Goal: Task Accomplishment & Management: Manage account settings

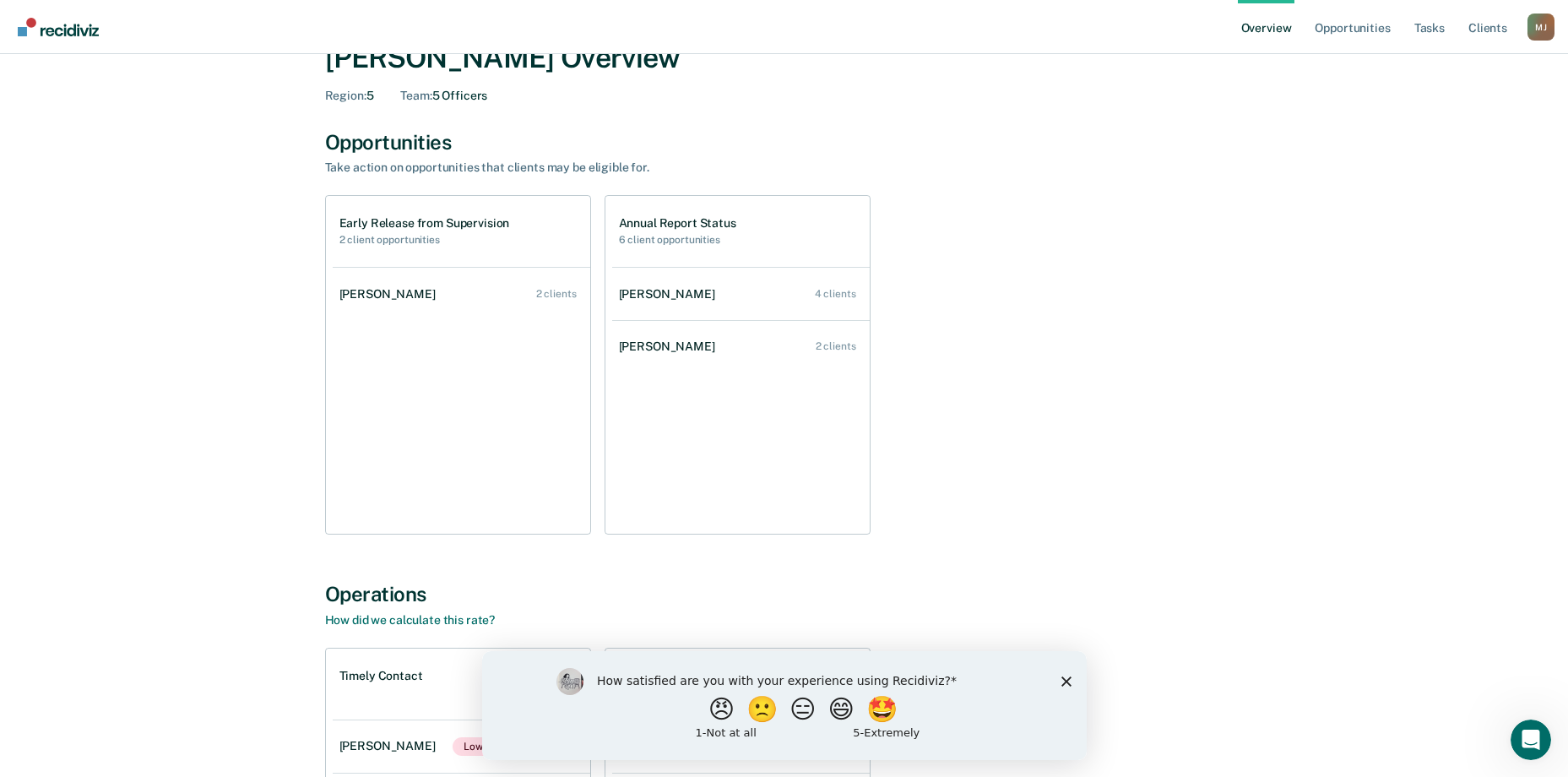
scroll to position [84, 0]
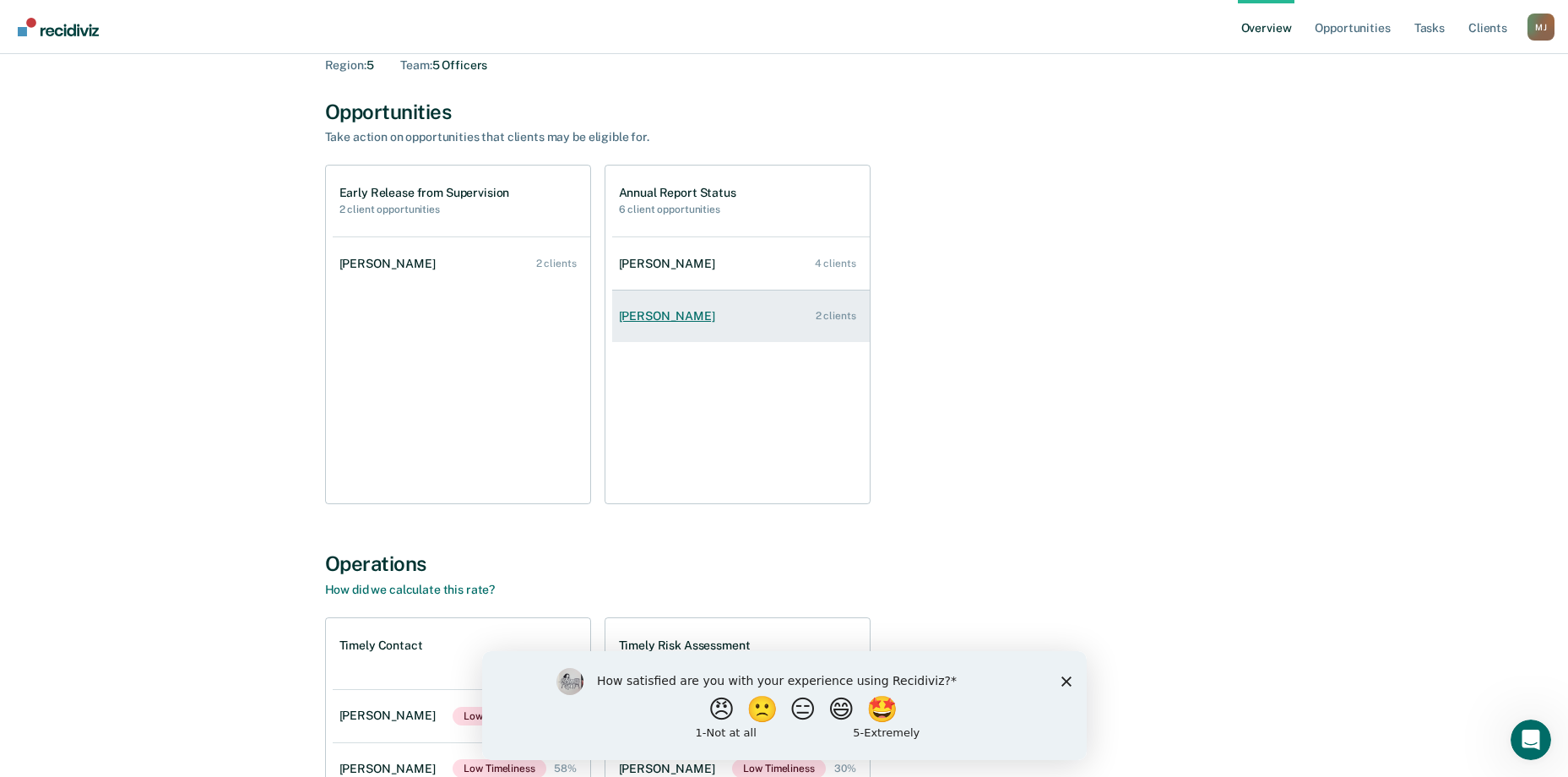
click at [673, 319] on div "[PERSON_NAME]" at bounding box center [671, 317] width 103 height 15
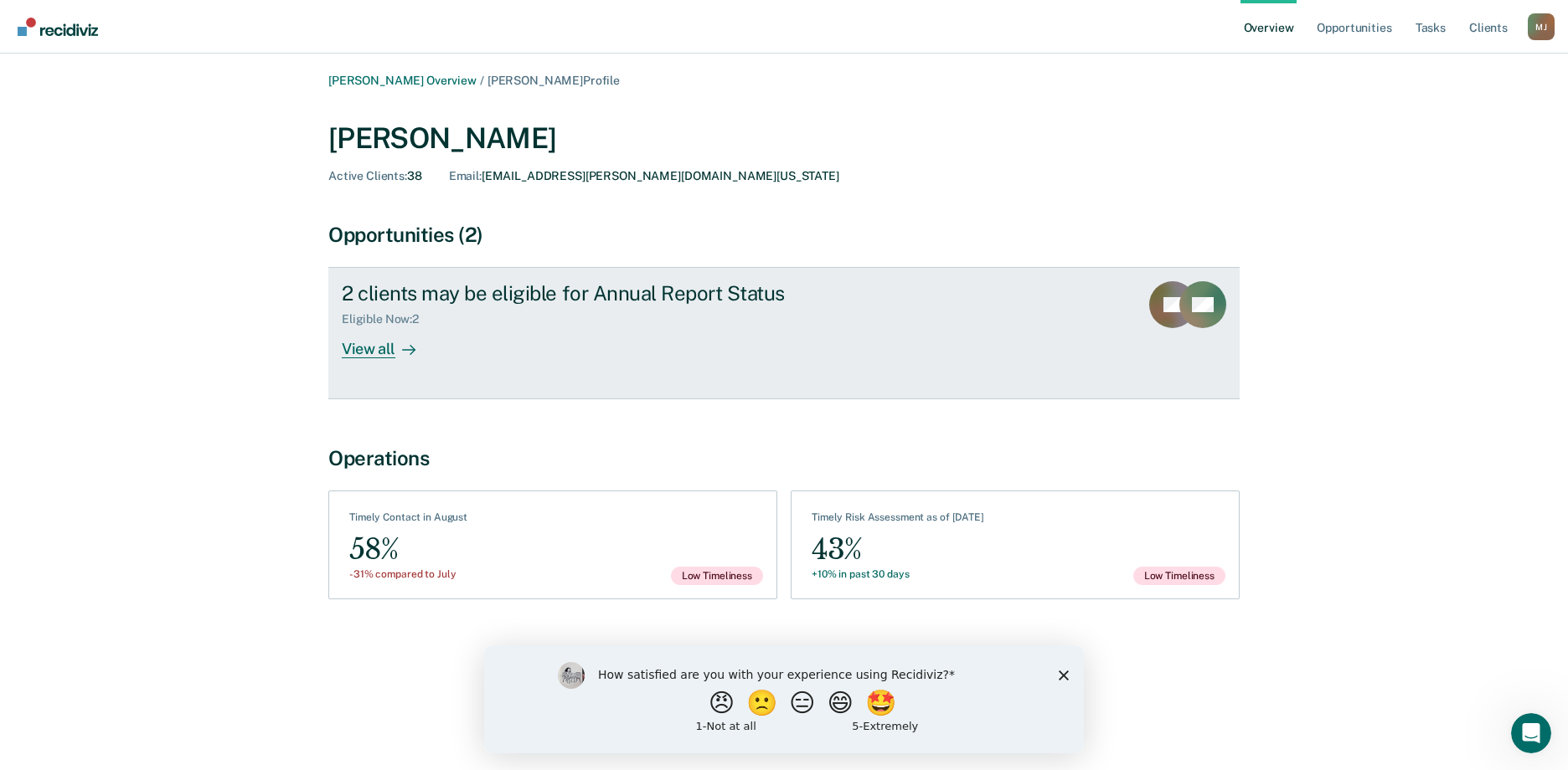
click at [376, 349] on div "View all" at bounding box center [388, 343] width 93 height 33
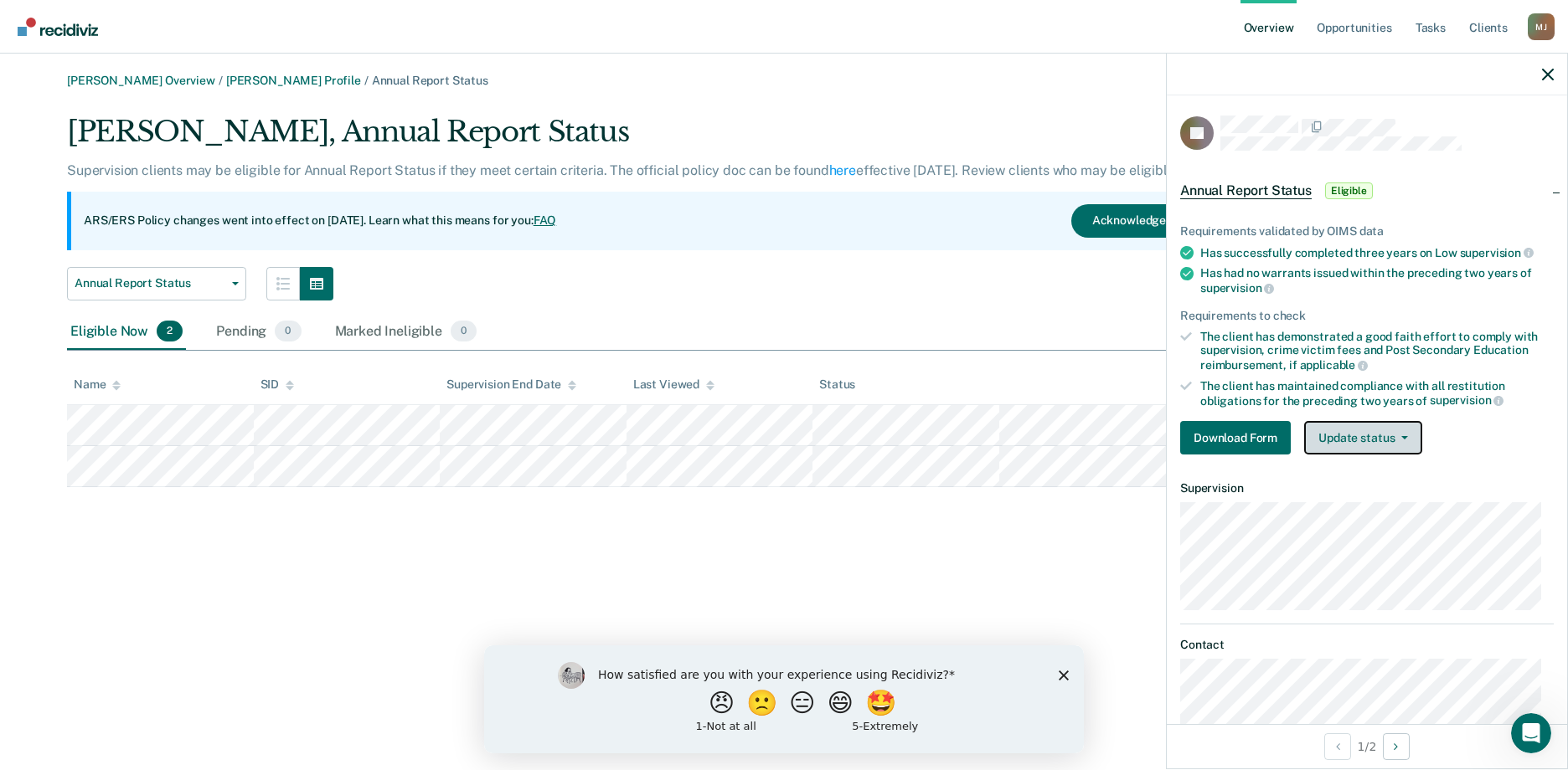
click at [1377, 437] on button "Update status" at bounding box center [1363, 437] width 118 height 34
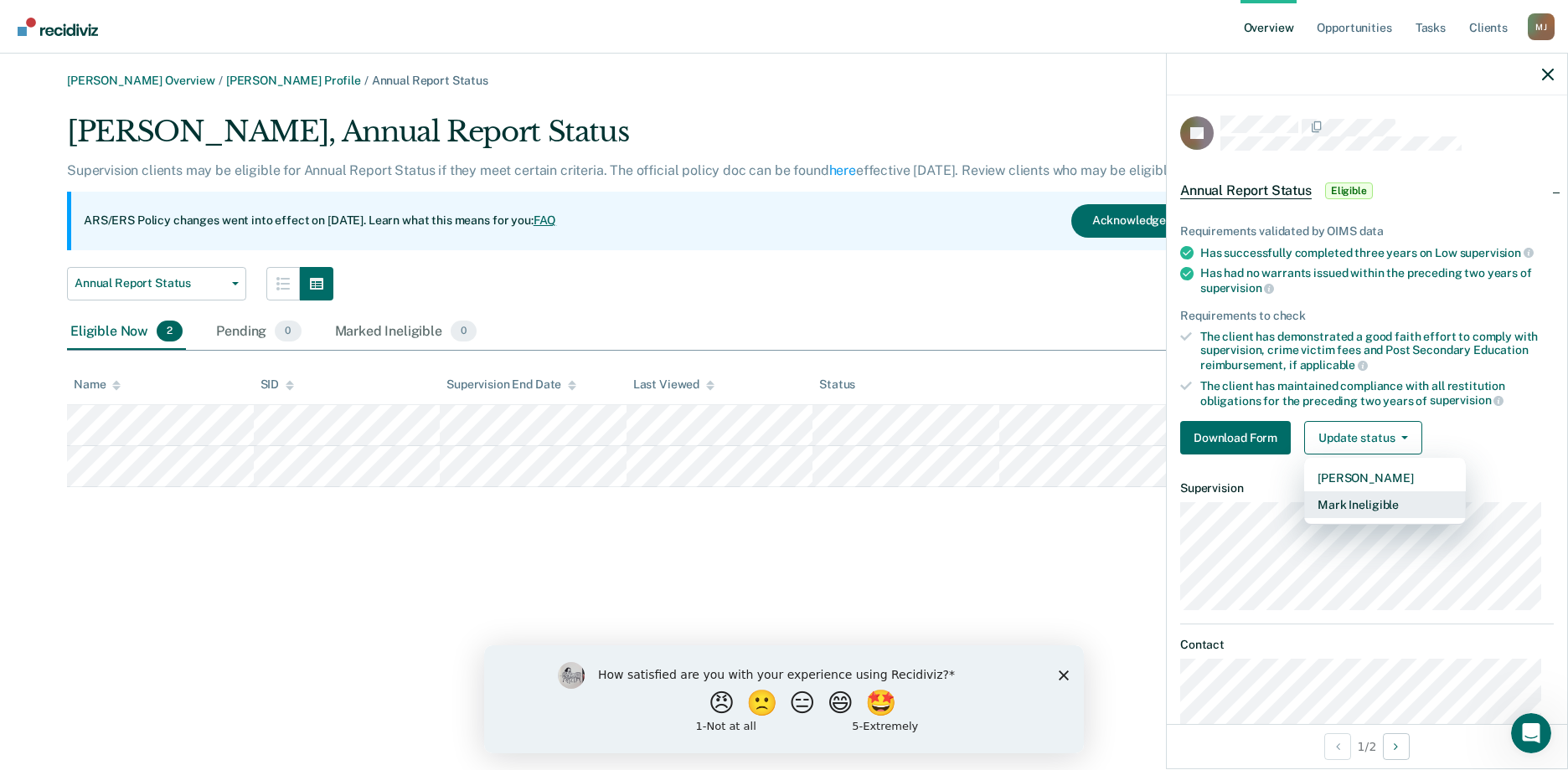
click at [1360, 503] on button "Mark Ineligible" at bounding box center [1385, 505] width 162 height 27
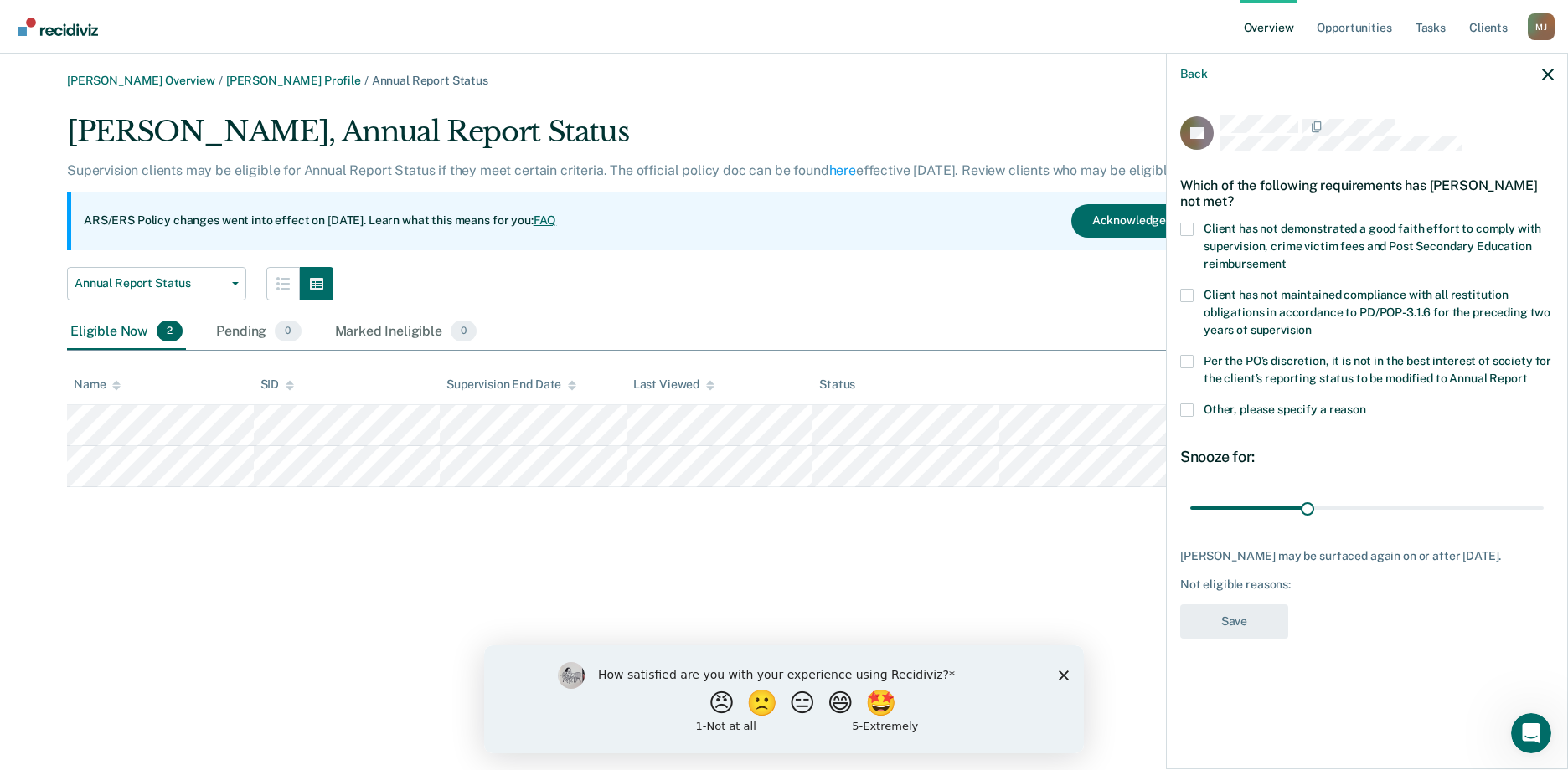
click at [1191, 358] on span at bounding box center [1187, 361] width 14 height 14
click at [1527, 373] on input "Per the PO’s discretion, it is not in the best interest of society for the clie…" at bounding box center [1527, 373] width 0 height 0
click at [1224, 618] on button "Save" at bounding box center [1234, 621] width 108 height 34
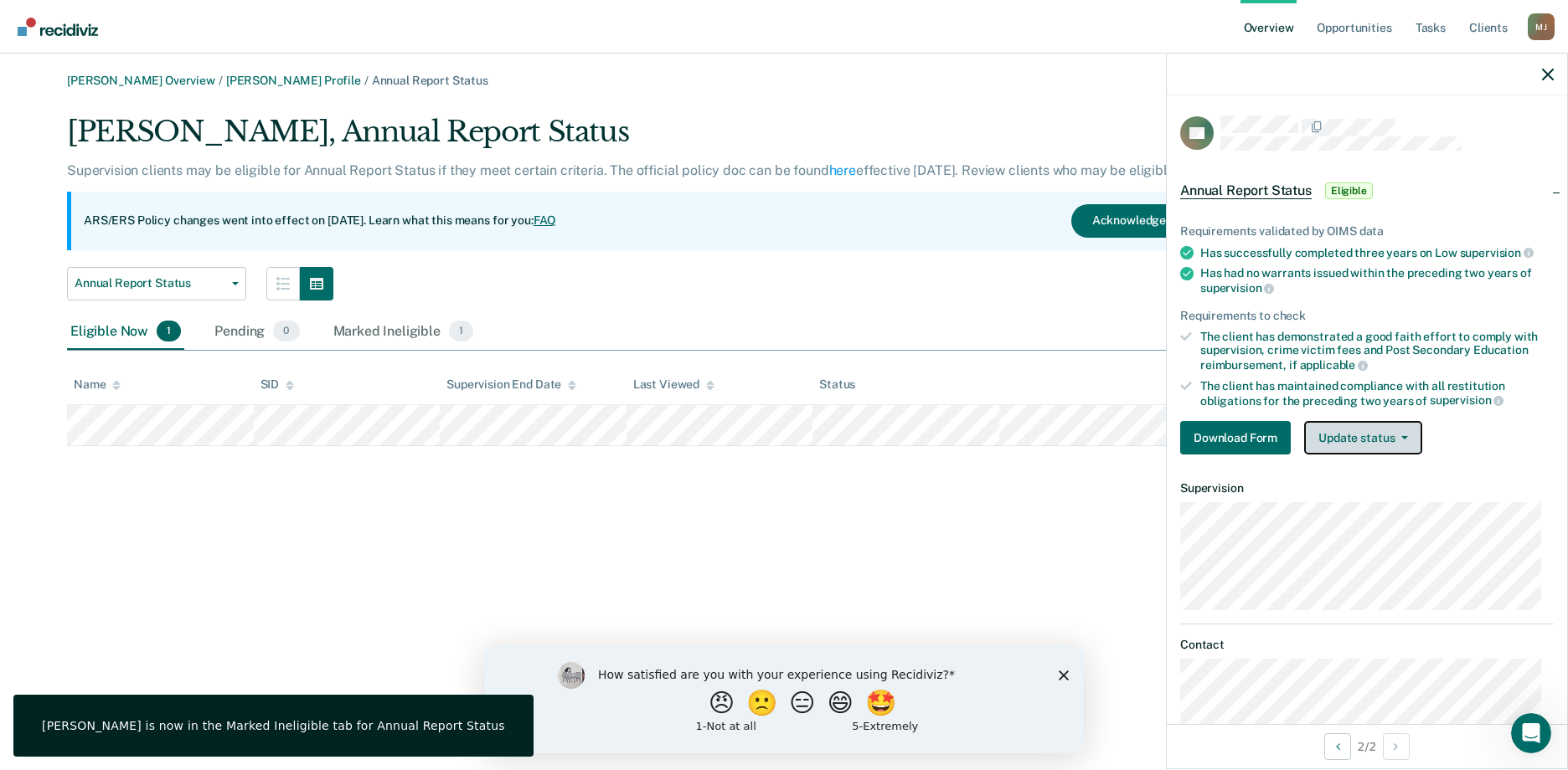
click at [1388, 434] on button "Update status" at bounding box center [1363, 437] width 118 height 34
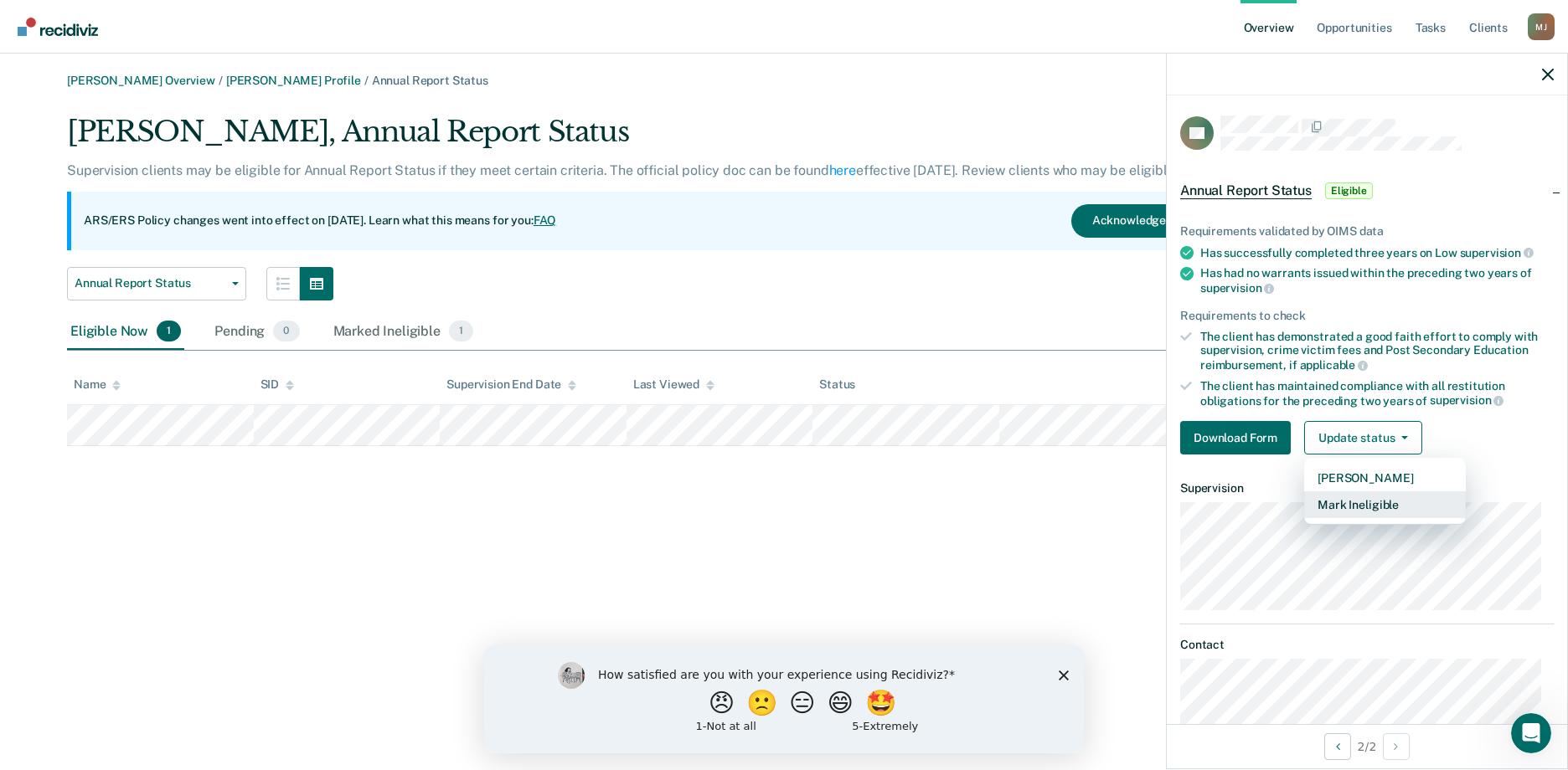
click at [1362, 507] on button "Mark Ineligible" at bounding box center [1385, 505] width 162 height 27
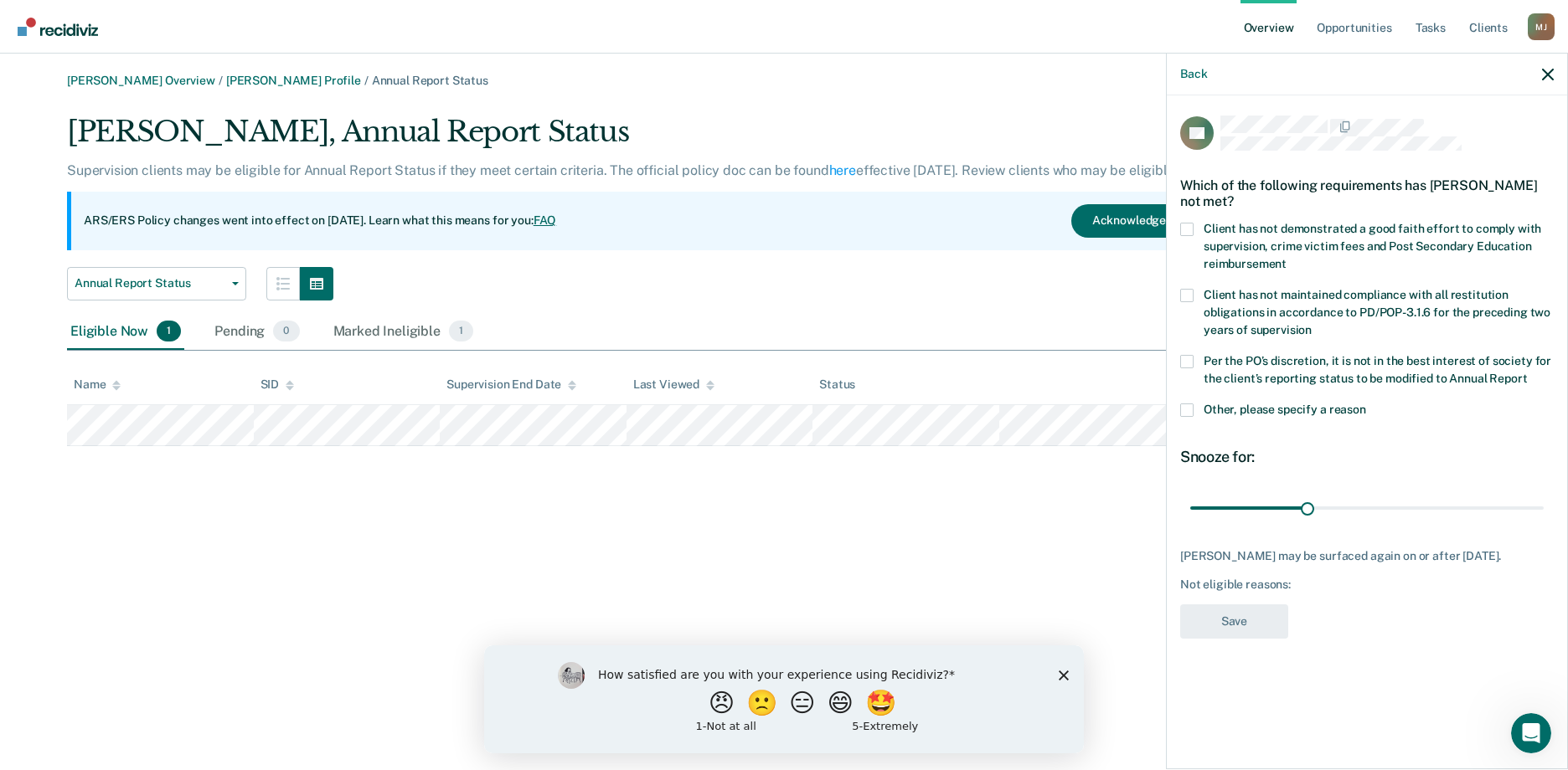
click at [1195, 361] on label "Per the PO’s discretion, it is not in the best interest of society for the clie…" at bounding box center [1367, 372] width 374 height 35
click at [1527, 373] on input "Per the PO’s discretion, it is not in the best interest of society for the clie…" at bounding box center [1527, 373] width 0 height 0
click at [1240, 627] on button "Save" at bounding box center [1234, 621] width 108 height 34
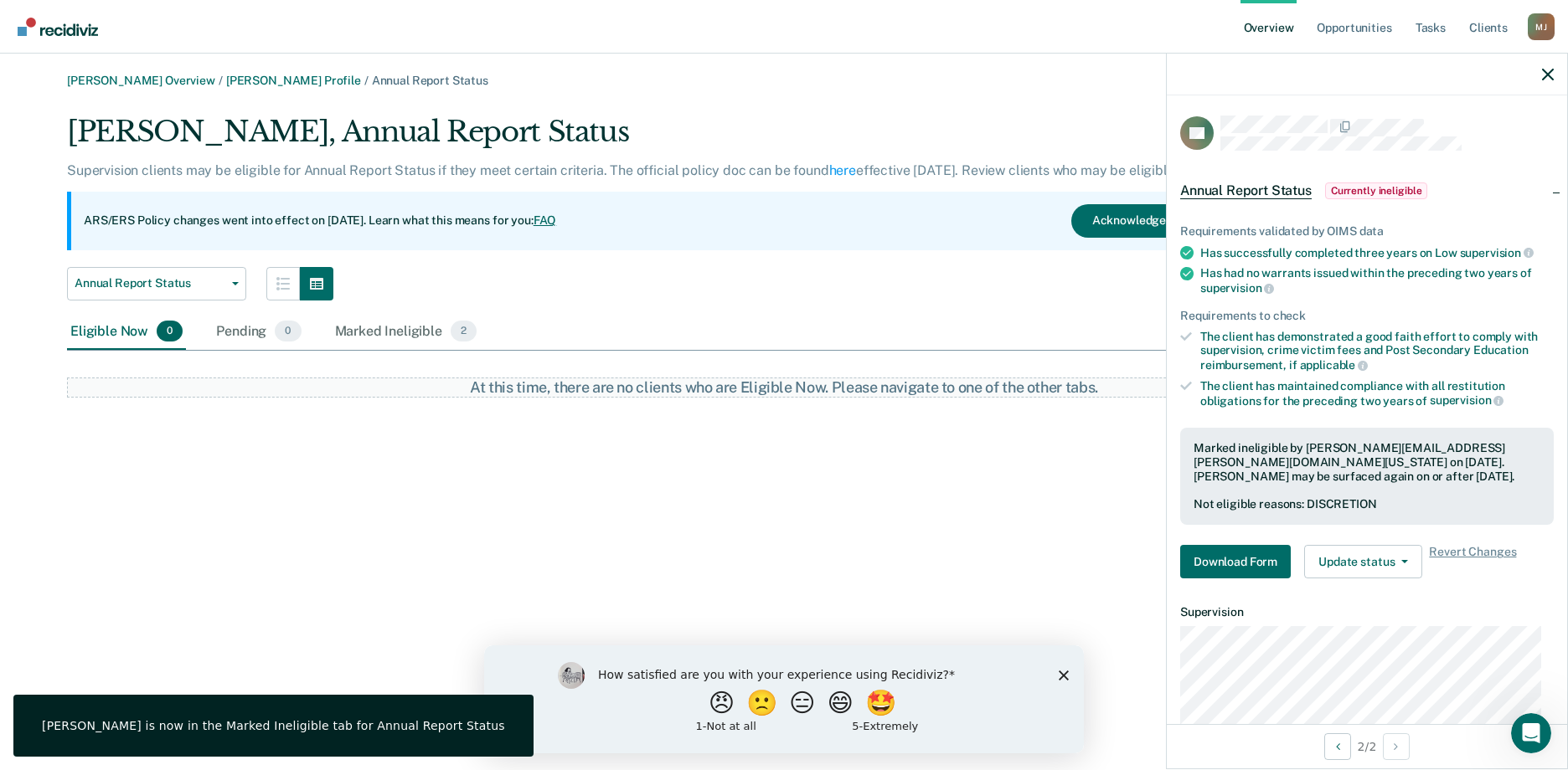
click at [986, 542] on div "[PERSON_NAME] Overview / [PERSON_NAME] Profile / Annual Report Status [PERSON_N…" at bounding box center [784, 395] width 1528 height 643
click at [1548, 72] on icon "button" at bounding box center [1547, 74] width 12 height 12
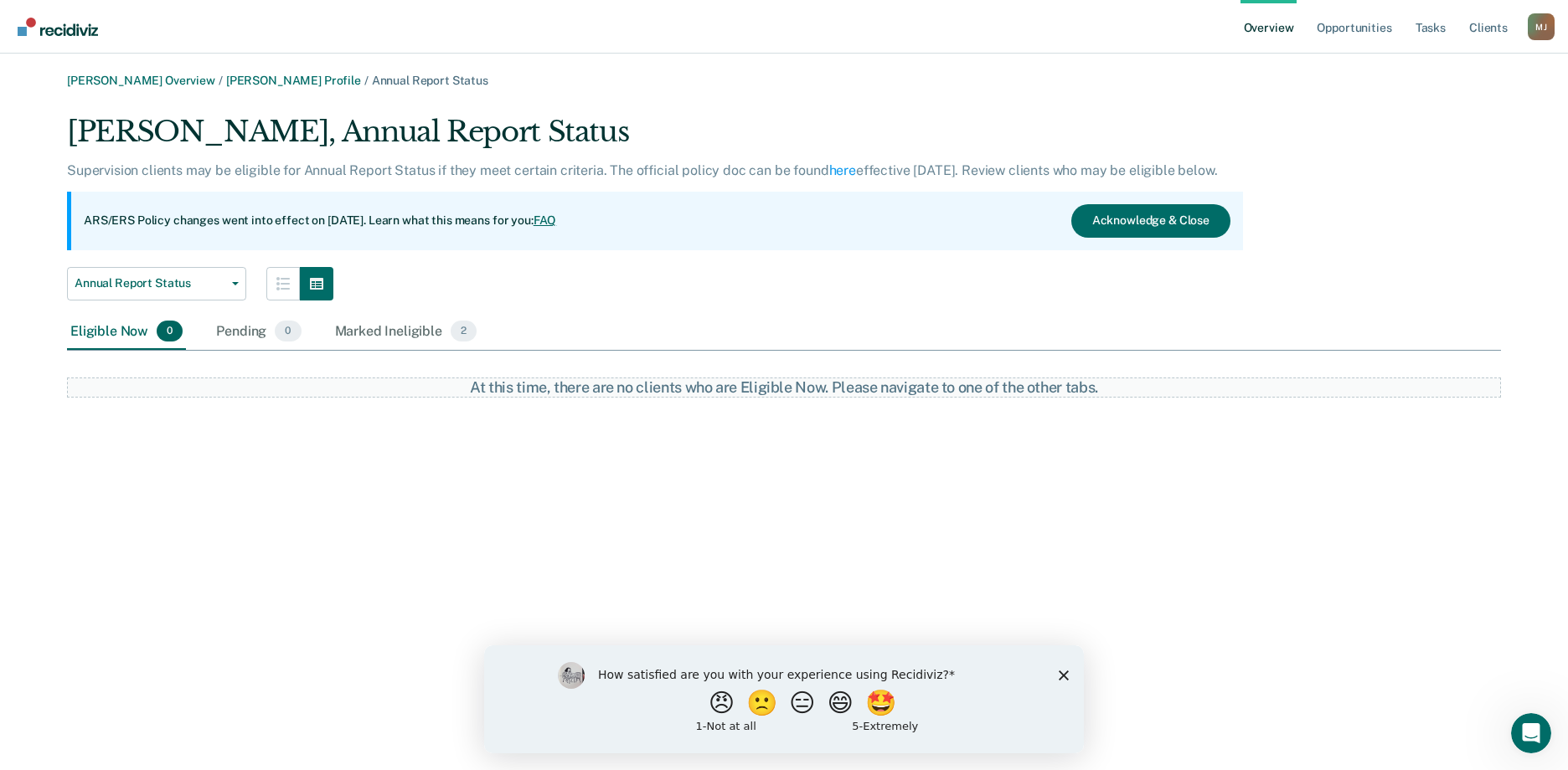
click at [572, 434] on div "[PERSON_NAME] Overview / [PERSON_NAME] Profile / Annual Report Status [PERSON_N…" at bounding box center [784, 395] width 1528 height 643
click at [1540, 31] on div "[PERSON_NAME]" at bounding box center [1542, 27] width 27 height 27
click at [1391, 232] on div "[PERSON_NAME], Annual Report Status Supervision clients may be eligible for Ann…" at bounding box center [784, 256] width 1434 height 283
click at [255, 419] on div "[PERSON_NAME] Overview / [PERSON_NAME] Profile / Annual Report Status [PERSON_N…" at bounding box center [784, 395] width 1528 height 643
click at [1063, 670] on icon "Close survey" at bounding box center [1063, 674] width 10 height 10
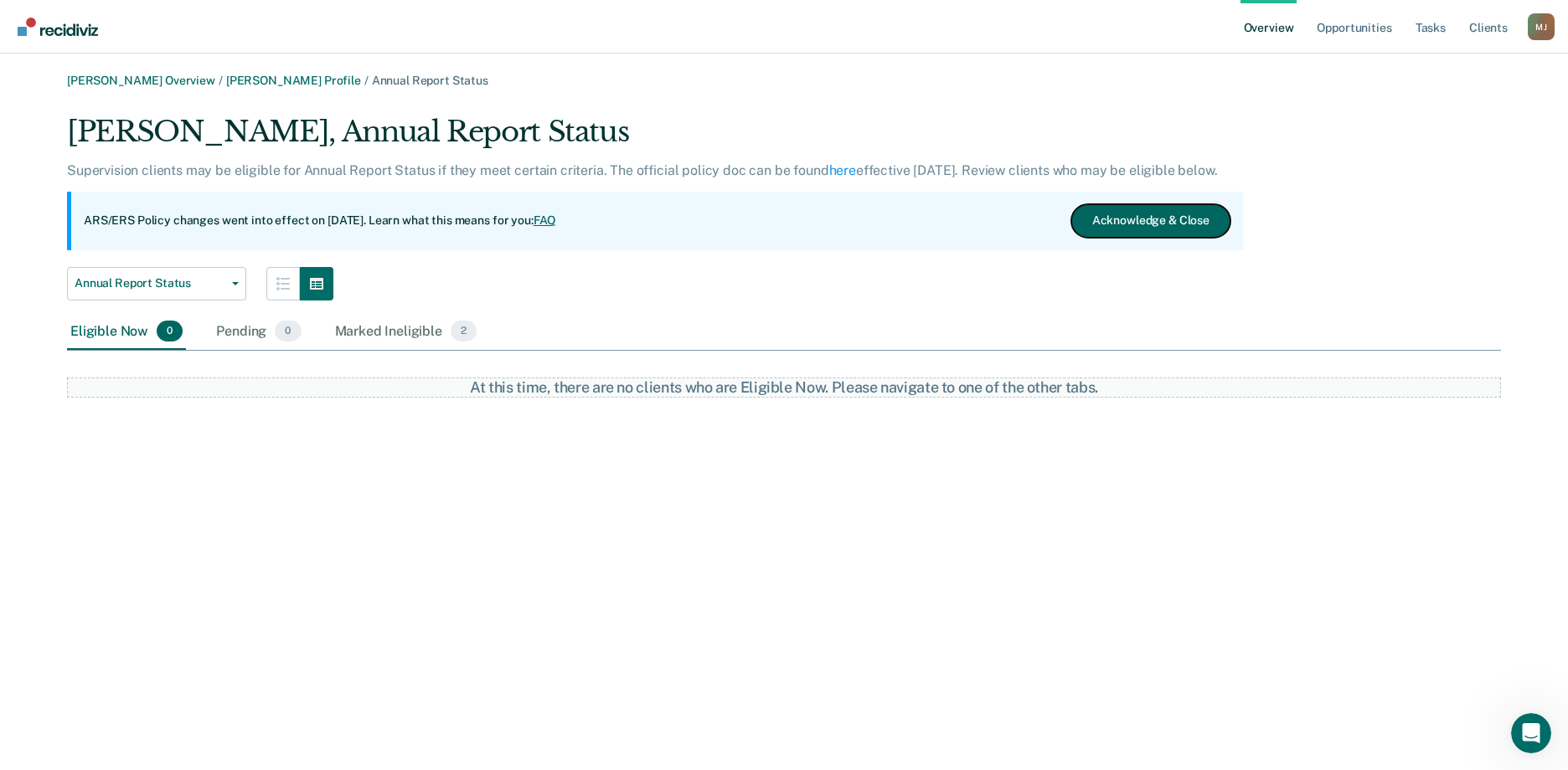
click at [1190, 217] on button "Acknowledge & Close" at bounding box center [1151, 220] width 159 height 34
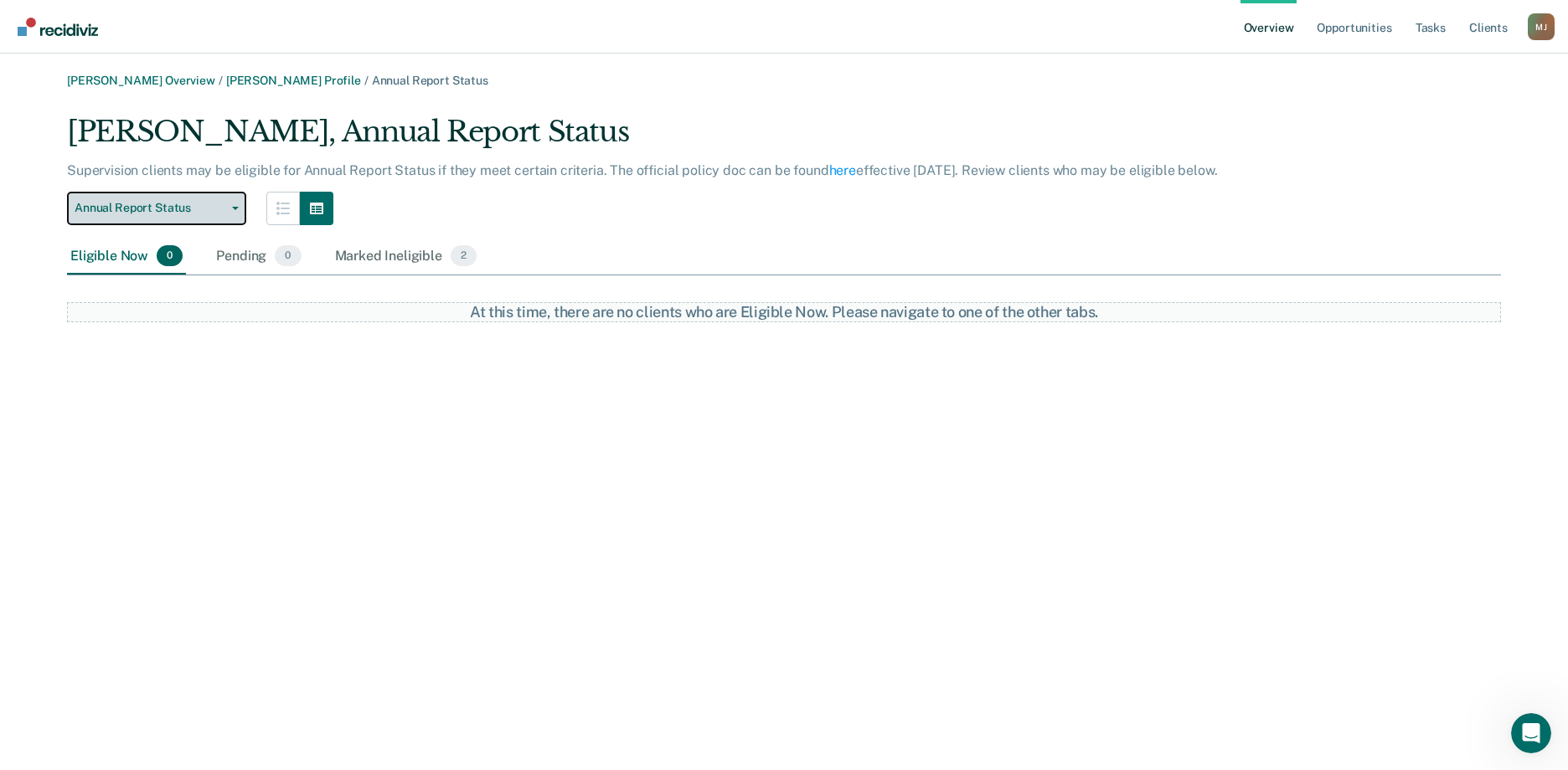
click at [232, 204] on button "Annual Report Status" at bounding box center [157, 208] width 180 height 34
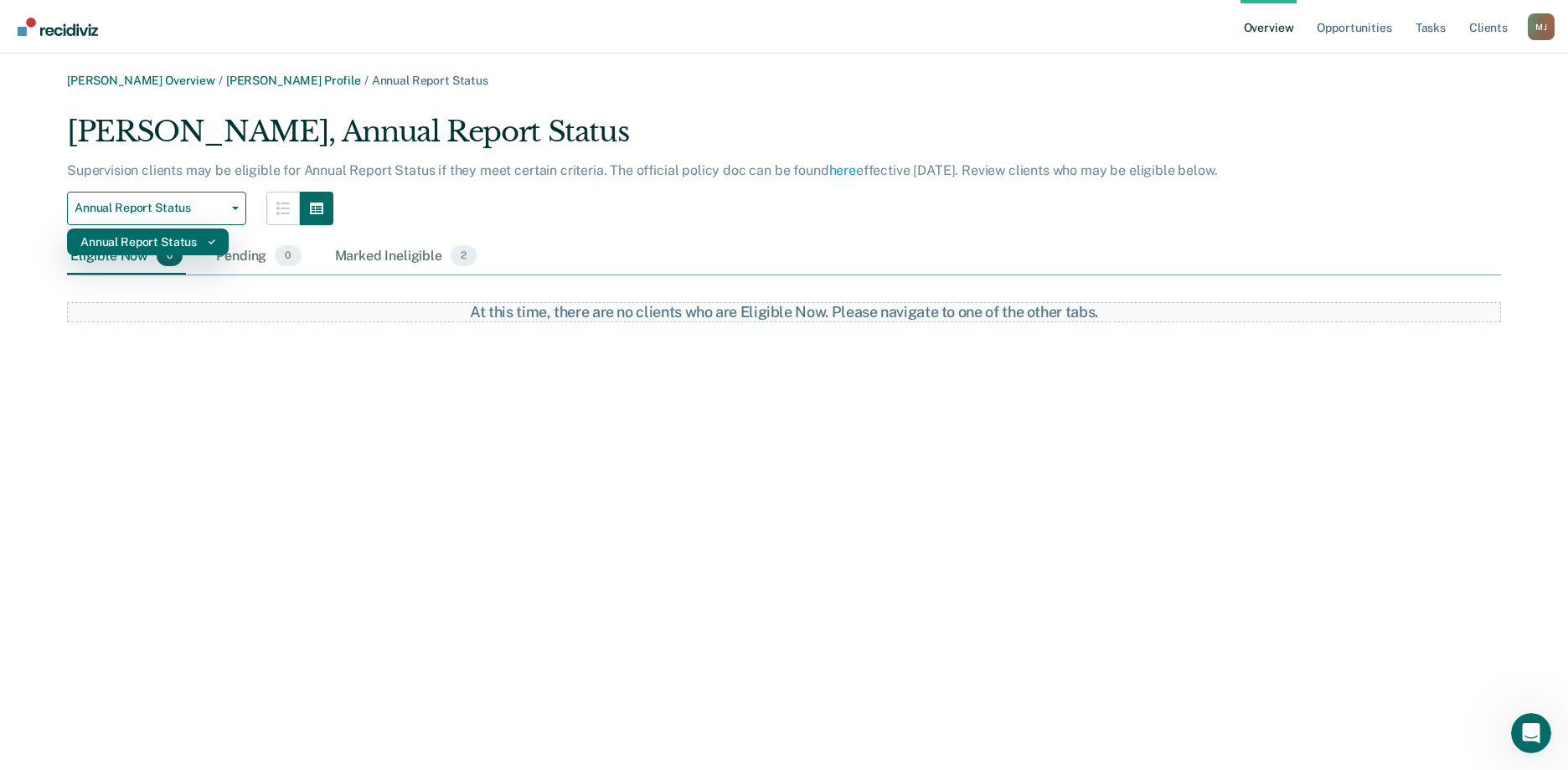
click at [188, 247] on div "Annual Report Status" at bounding box center [148, 242] width 135 height 27
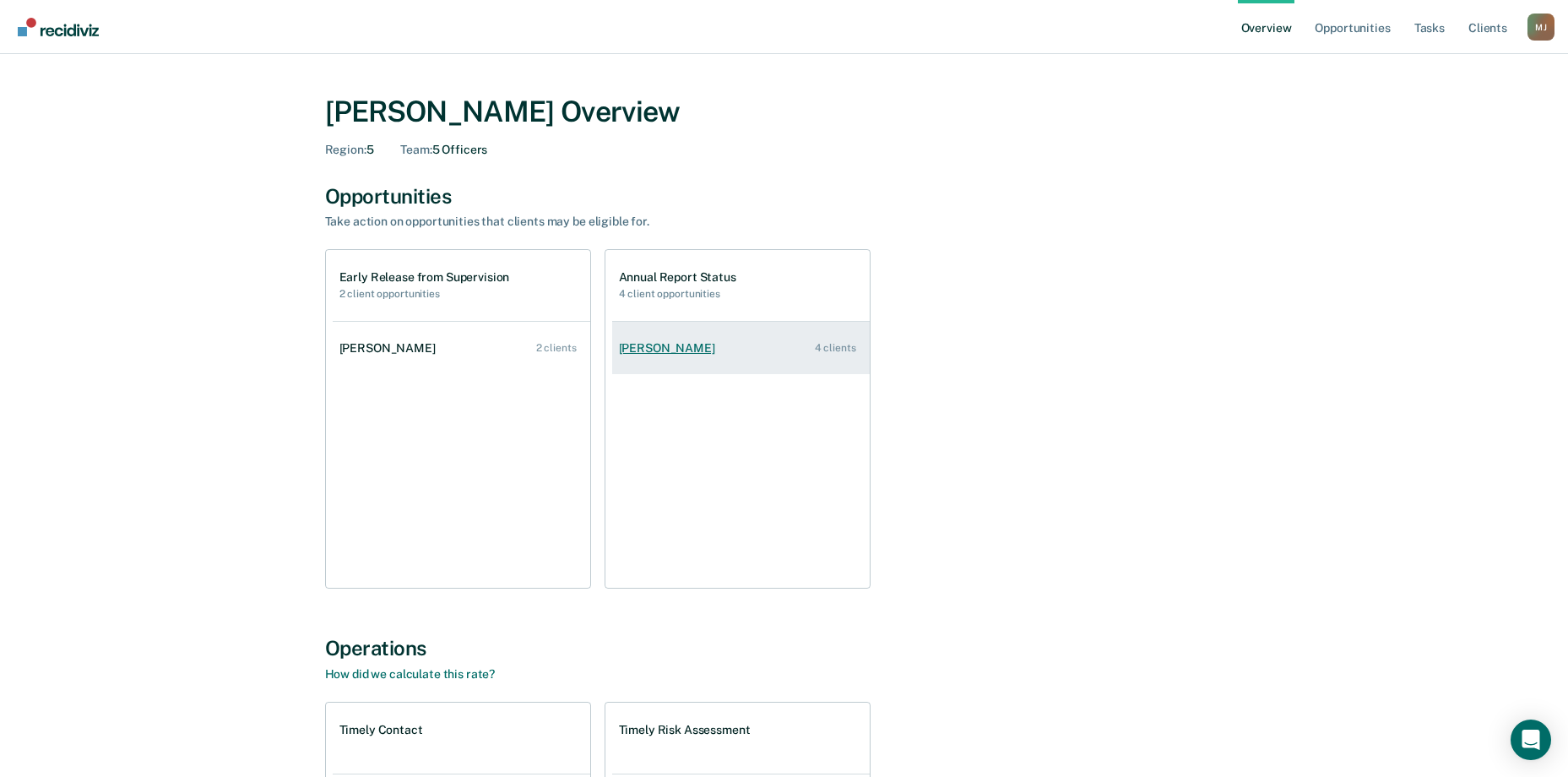
click at [644, 344] on div "[PERSON_NAME]" at bounding box center [671, 349] width 103 height 15
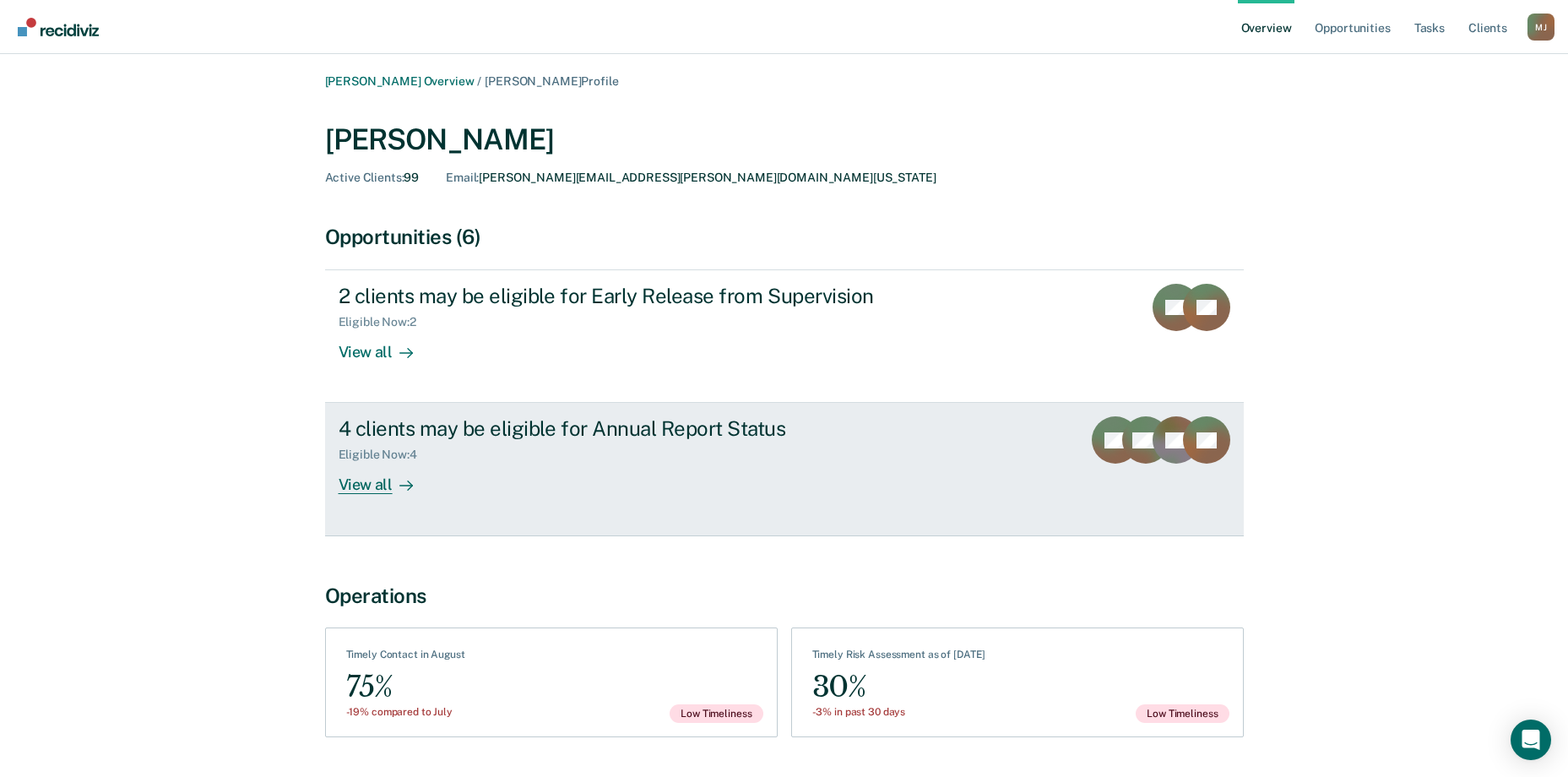
click at [370, 484] on div "View all" at bounding box center [385, 479] width 94 height 33
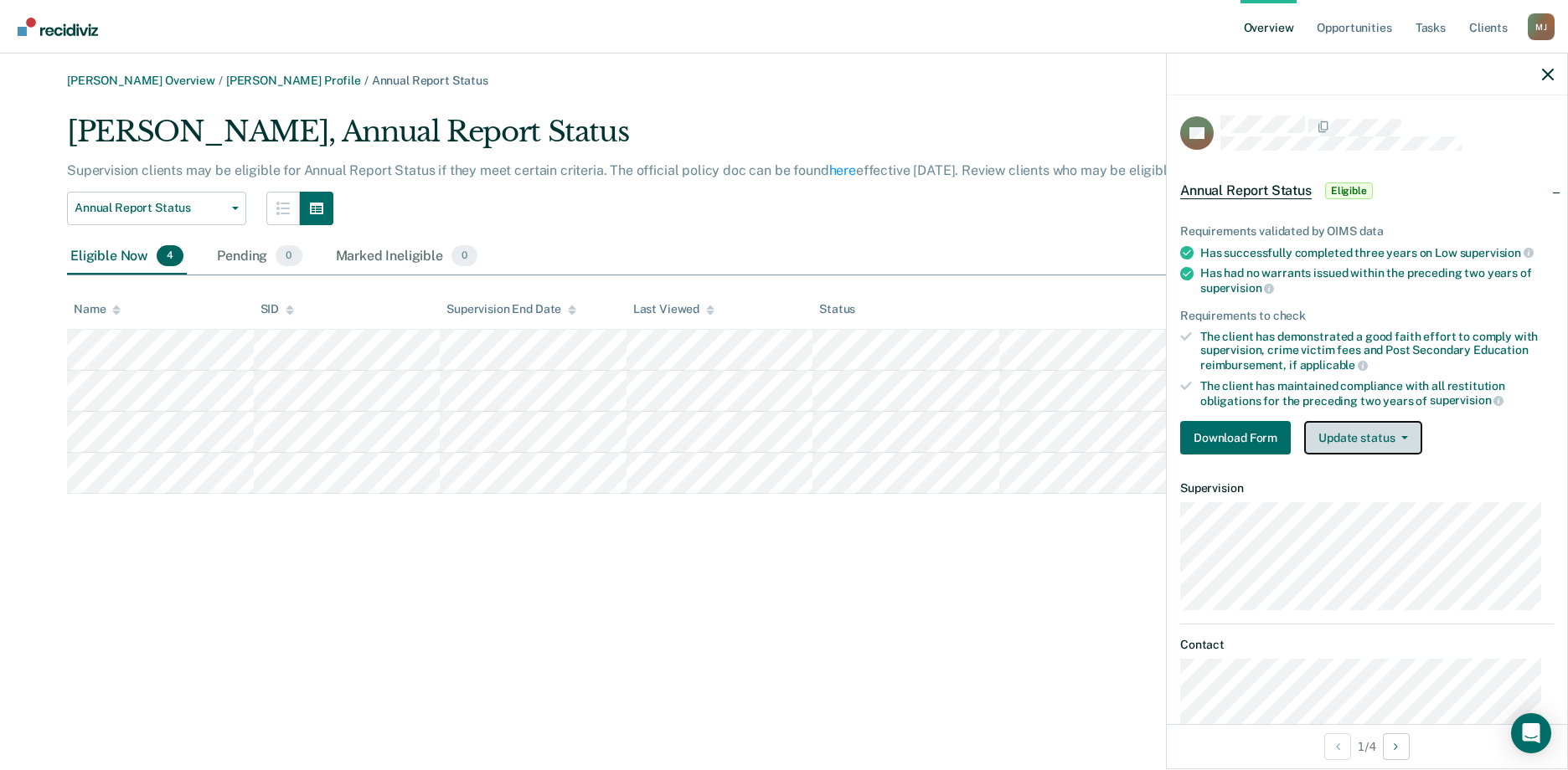
click at [1340, 435] on button "Update status" at bounding box center [1363, 437] width 118 height 34
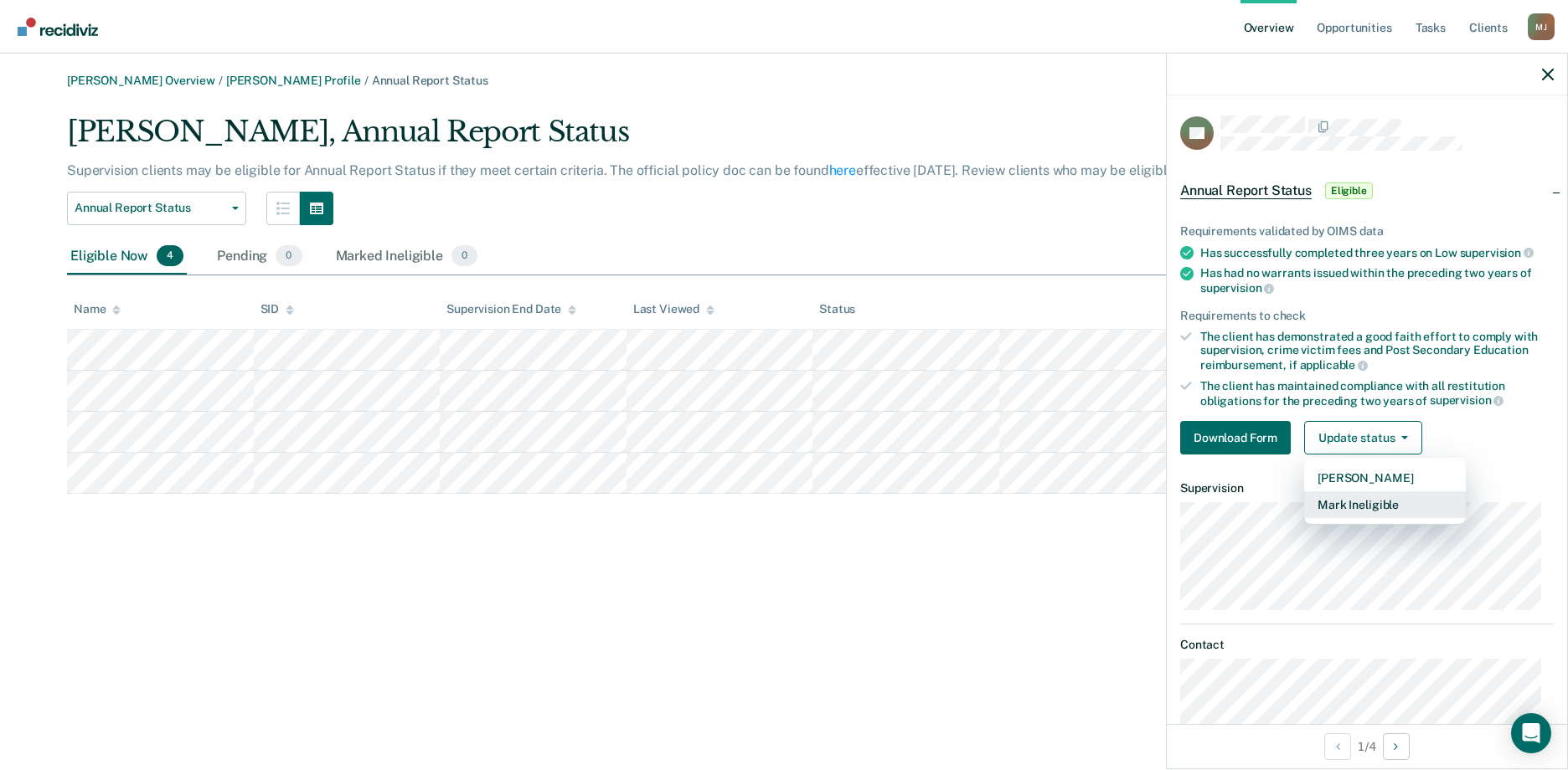
click at [1352, 501] on button "Mark Ineligible" at bounding box center [1385, 505] width 162 height 27
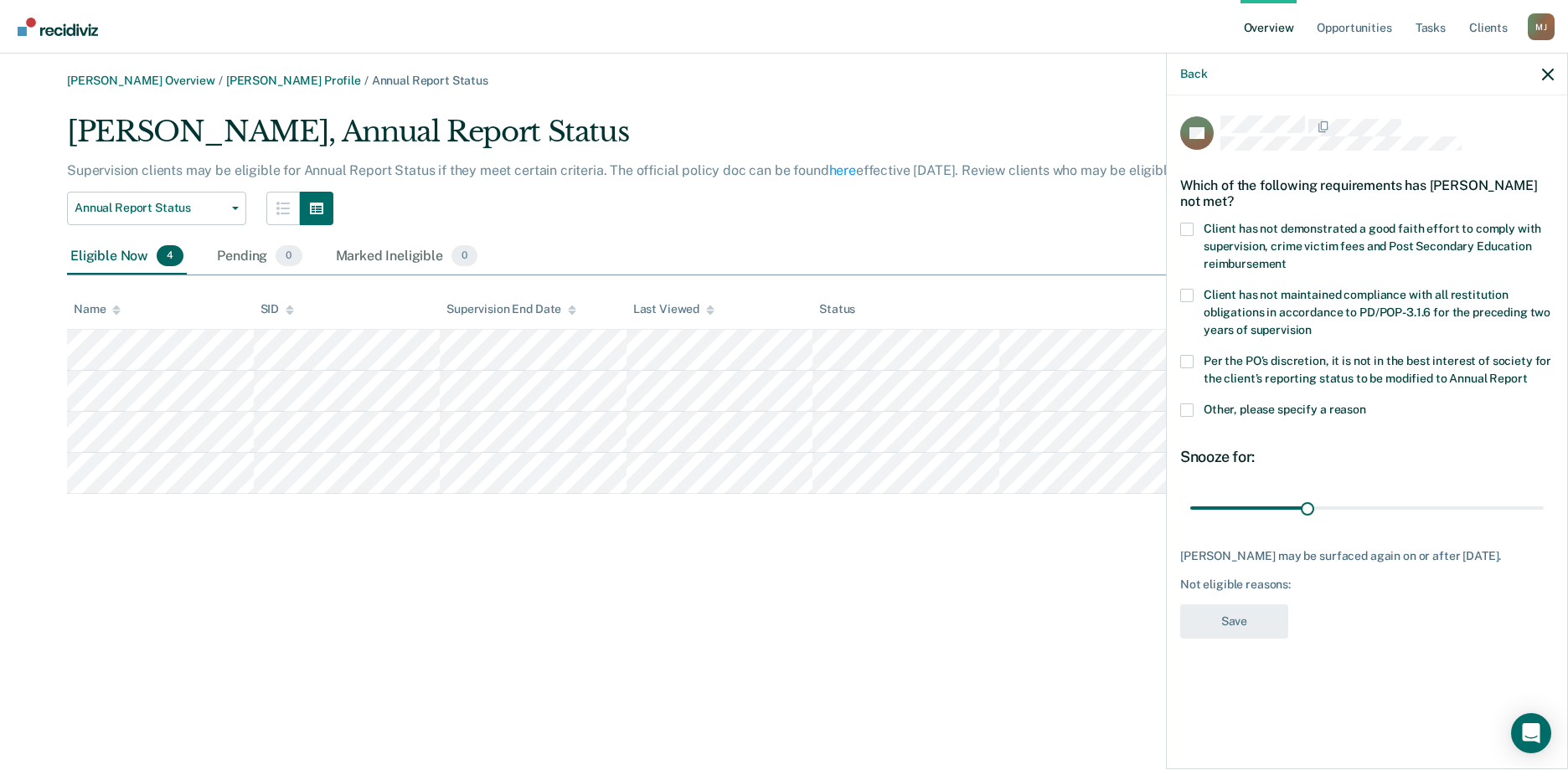
click at [1186, 355] on span at bounding box center [1187, 361] width 14 height 14
click at [1527, 373] on input "Per the PO’s discretion, it is not in the best interest of society for the clie…" at bounding box center [1527, 373] width 0 height 0
click at [1230, 624] on button "Save" at bounding box center [1234, 621] width 108 height 34
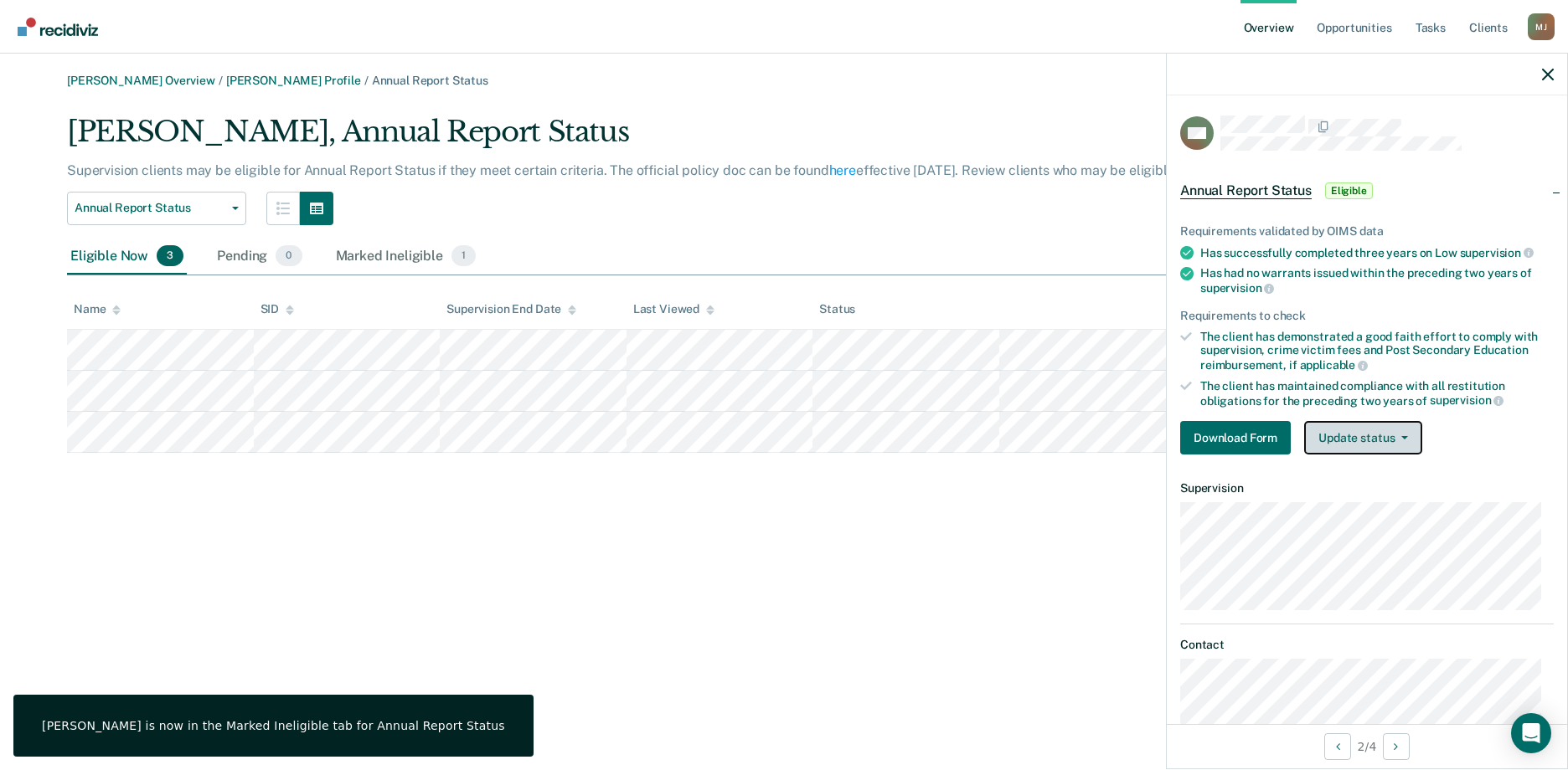
click at [1340, 434] on button "Update status" at bounding box center [1363, 437] width 118 height 34
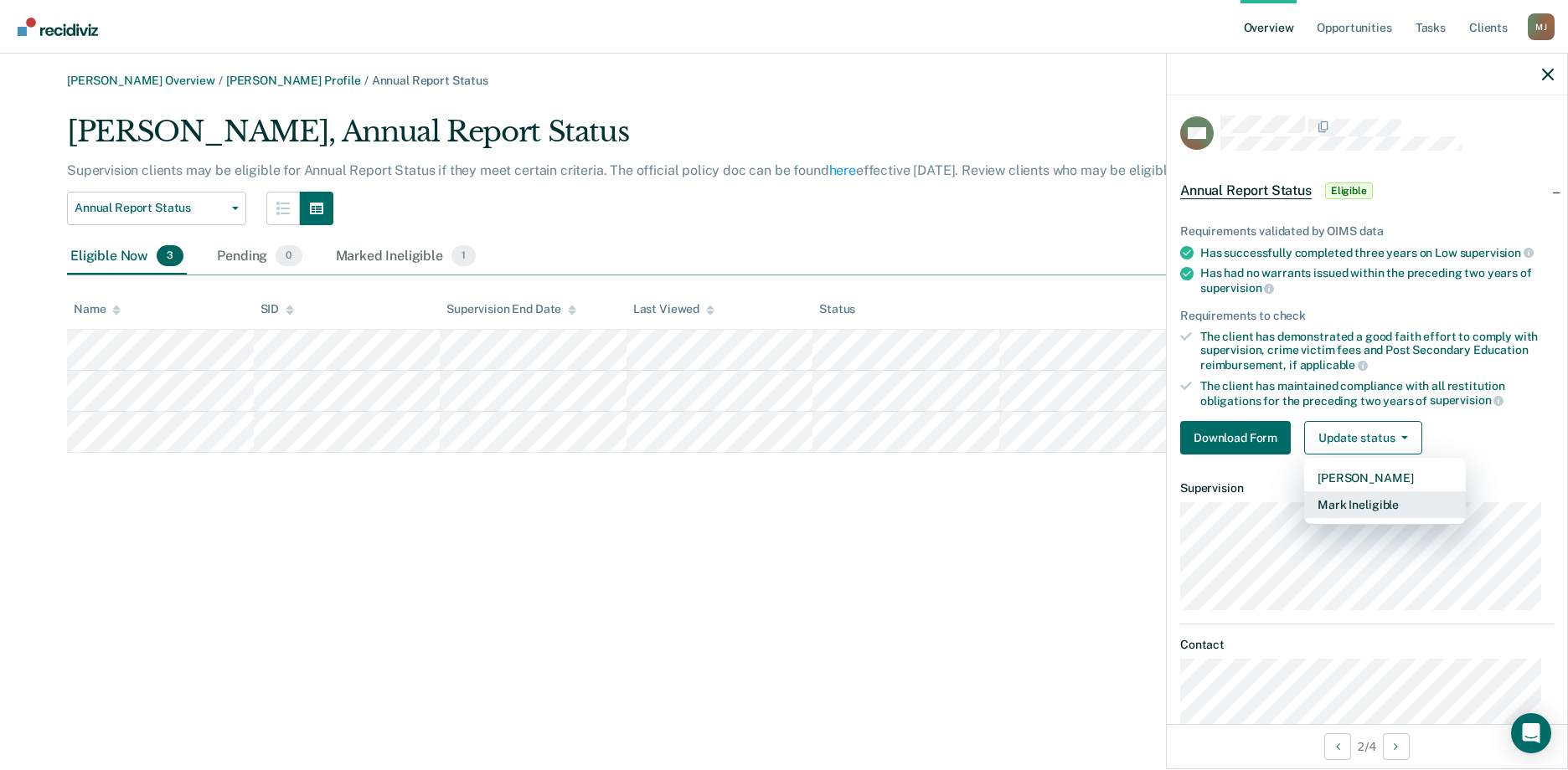
click at [1342, 504] on button "Mark Ineligible" at bounding box center [1385, 505] width 162 height 27
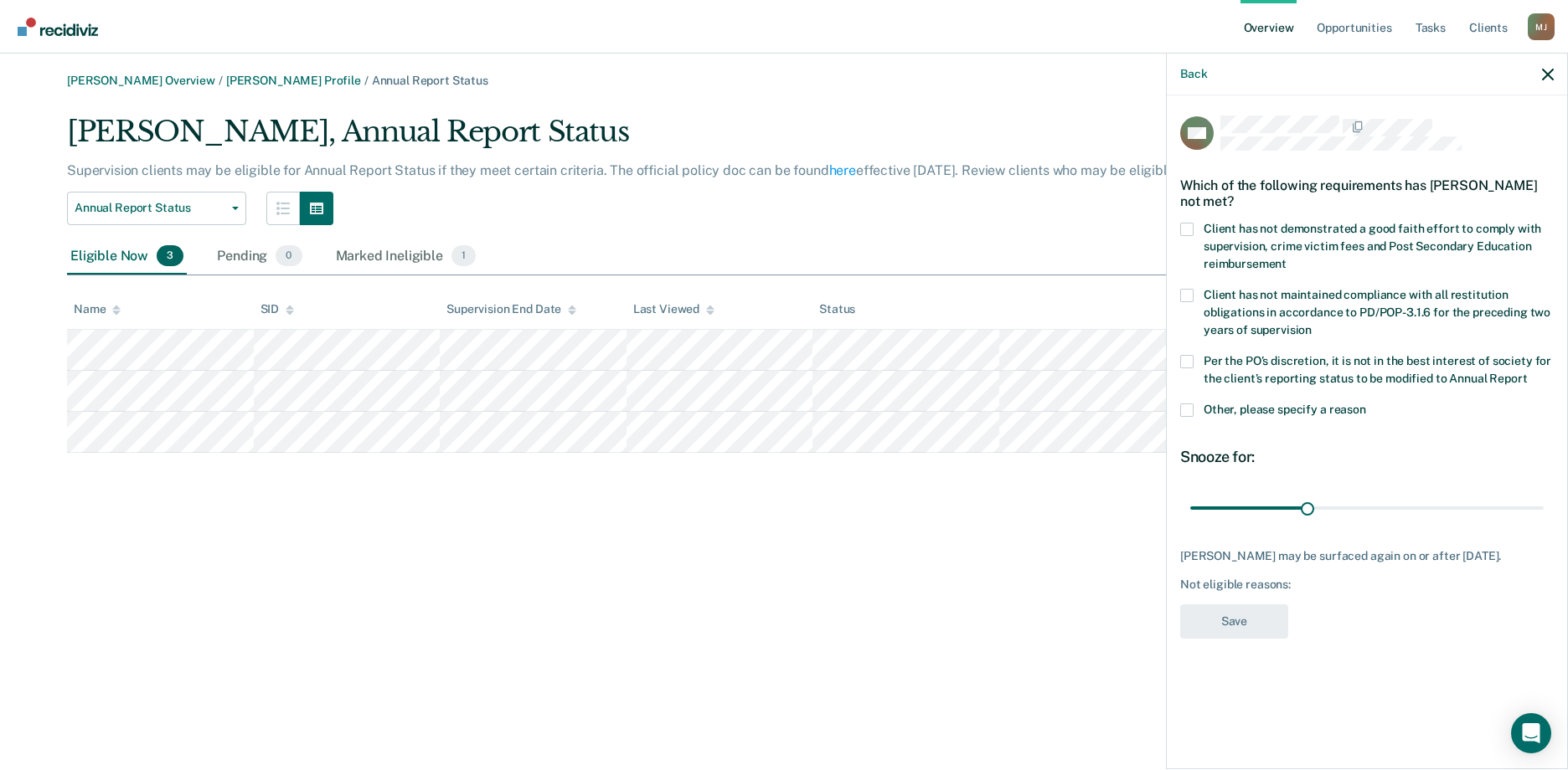
click at [1187, 364] on span at bounding box center [1187, 361] width 14 height 14
click at [1527, 373] on input "Per the PO’s discretion, it is not in the best interest of society for the clie…" at bounding box center [1527, 373] width 0 height 0
click at [1240, 629] on button "Save" at bounding box center [1234, 621] width 108 height 34
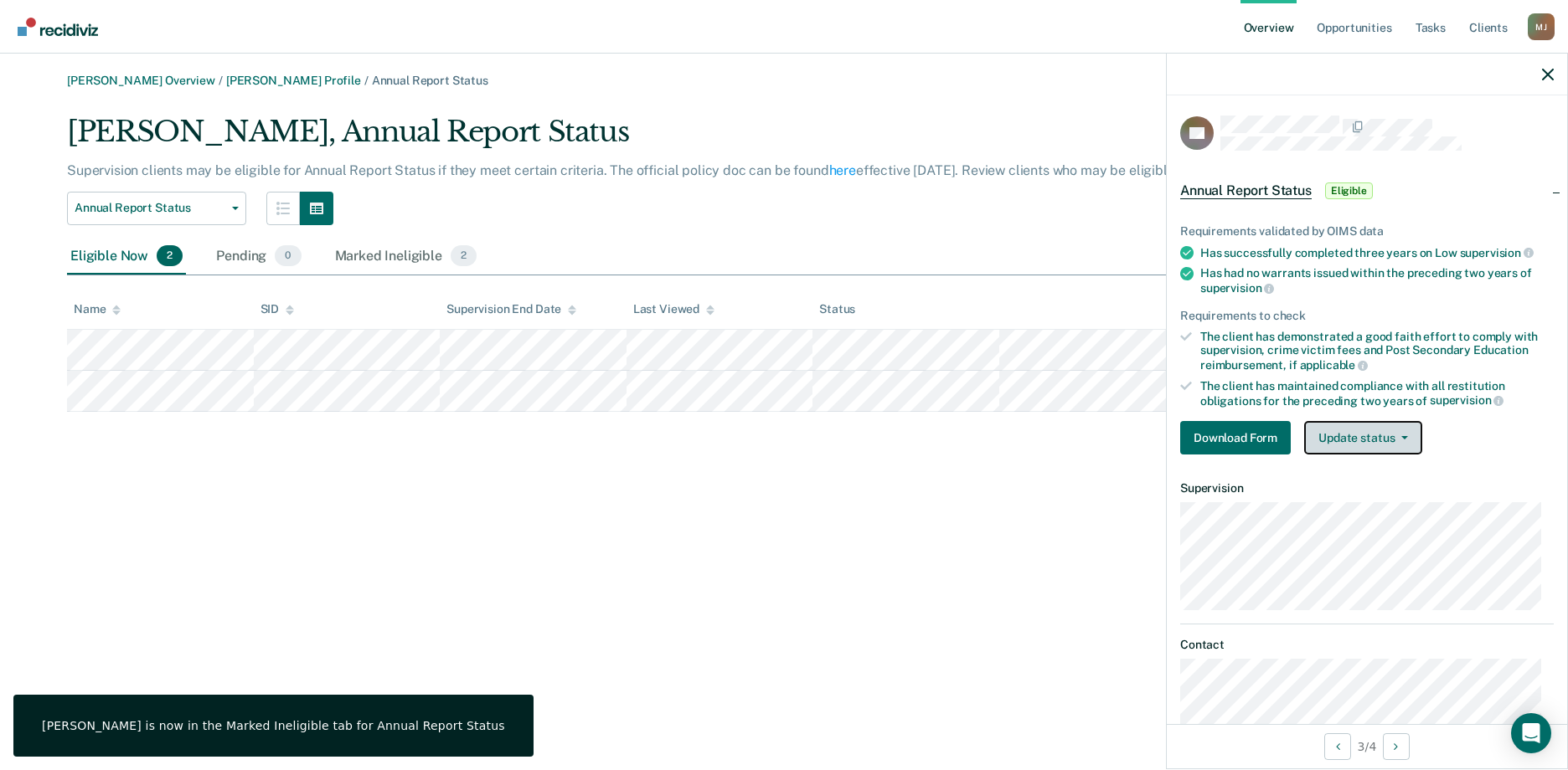
click at [1348, 436] on button "Update status" at bounding box center [1363, 437] width 118 height 34
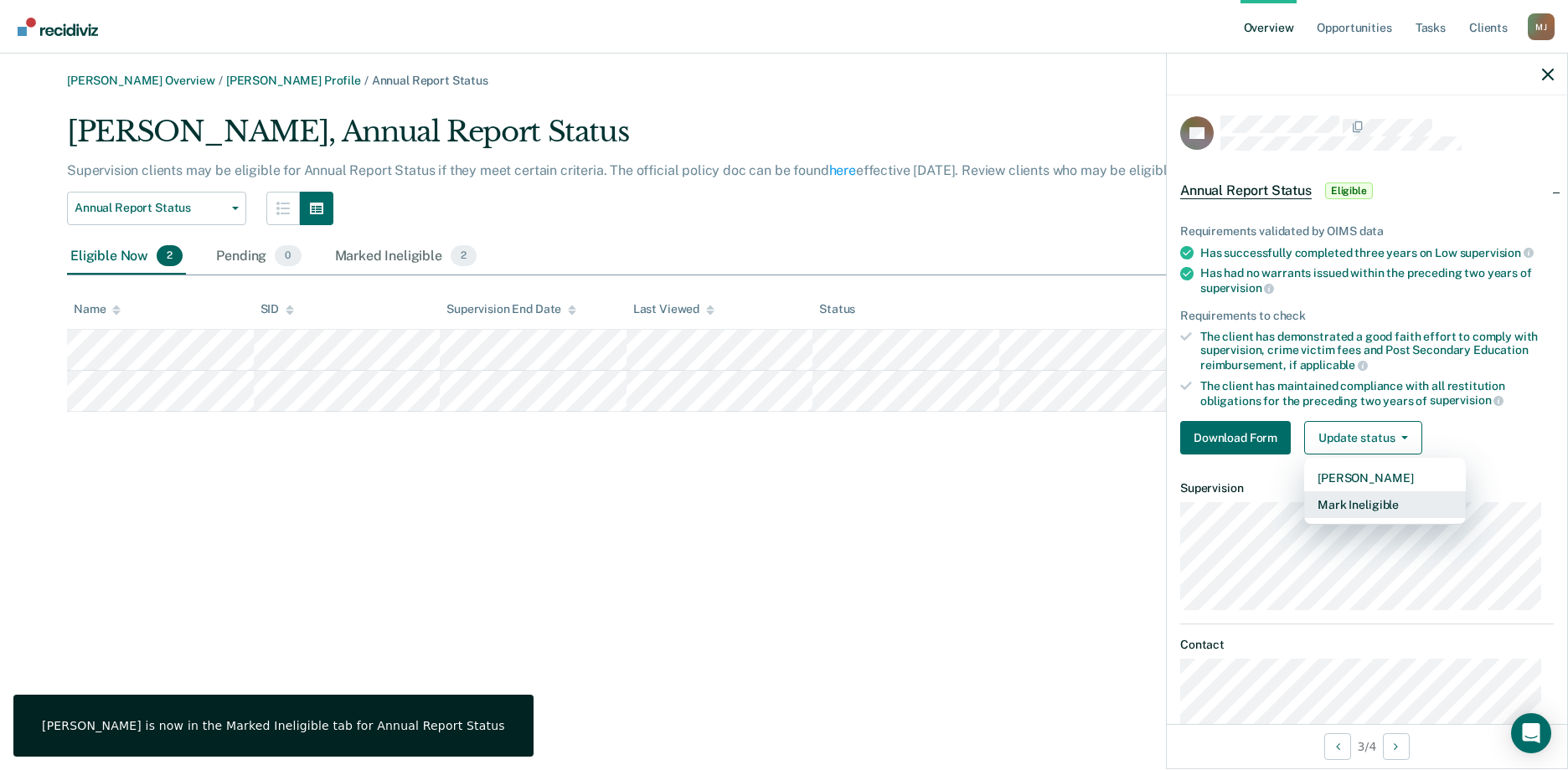
click at [1334, 510] on button "Mark Ineligible" at bounding box center [1385, 505] width 162 height 27
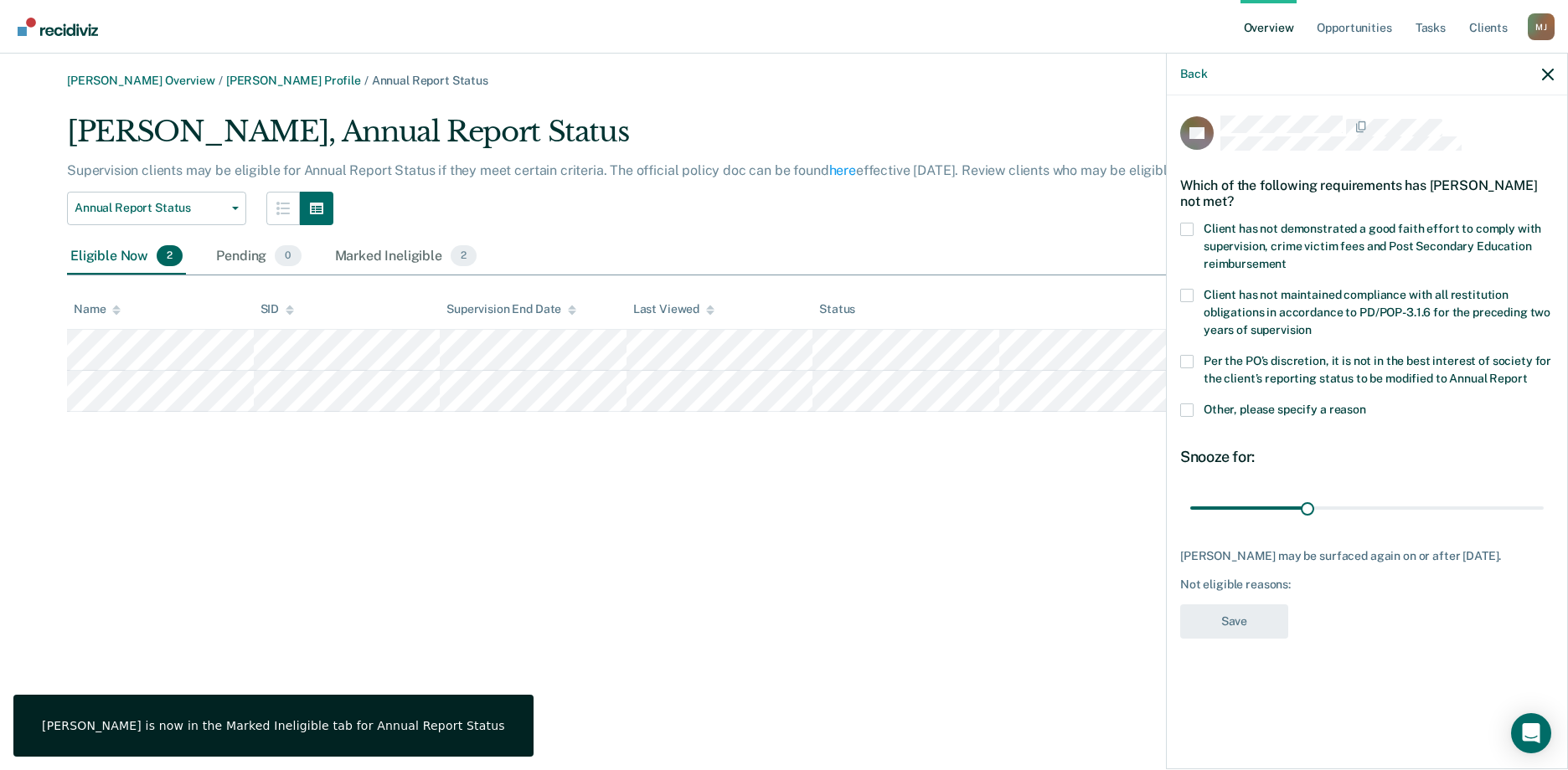
click at [1197, 363] on label "Per the PO’s discretion, it is not in the best interest of society for the clie…" at bounding box center [1367, 372] width 374 height 35
click at [1527, 373] on input "Per the PO’s discretion, it is not in the best interest of society for the clie…" at bounding box center [1527, 373] width 0 height 0
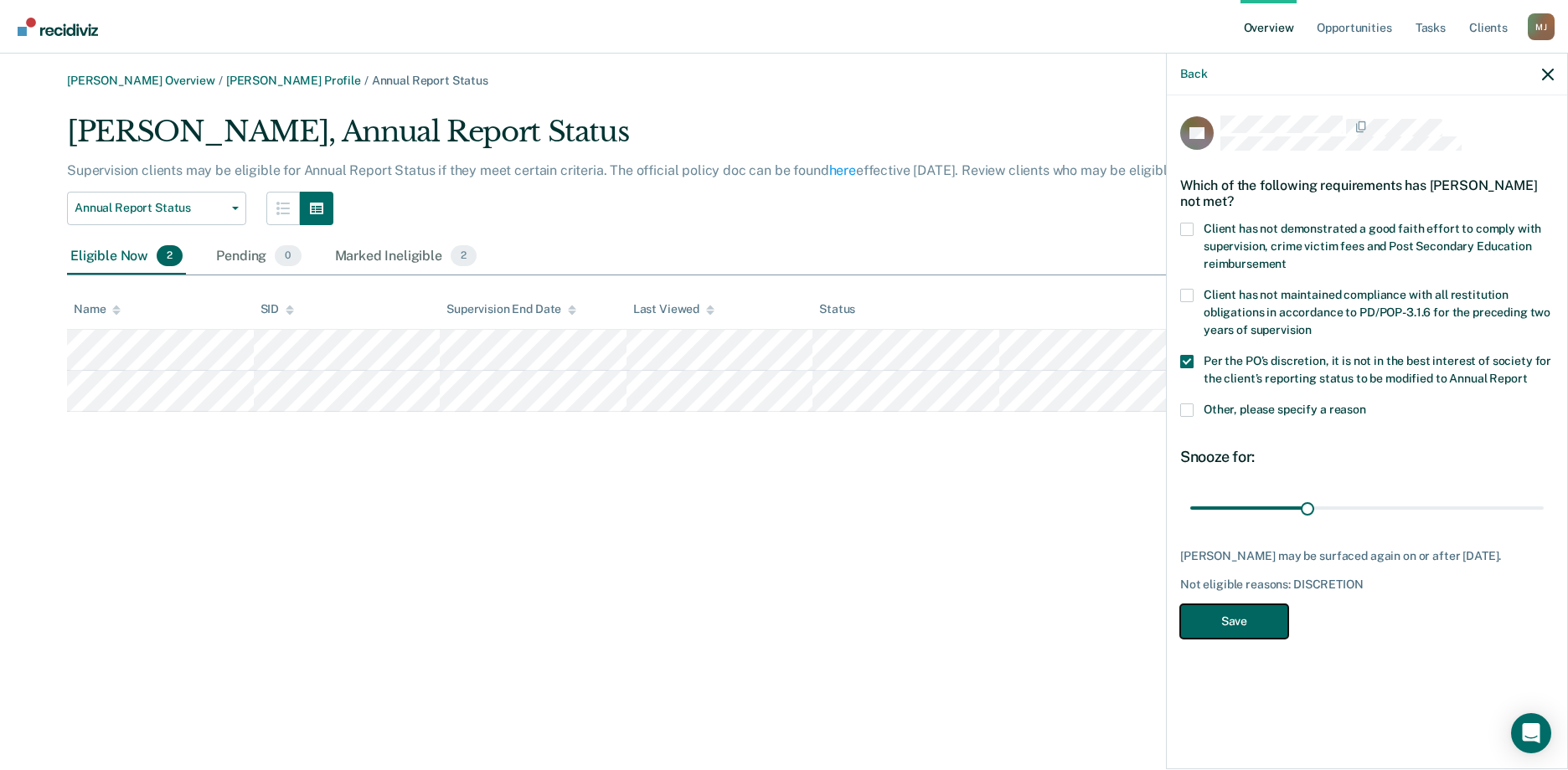
click at [1210, 626] on button "Save" at bounding box center [1234, 621] width 108 height 34
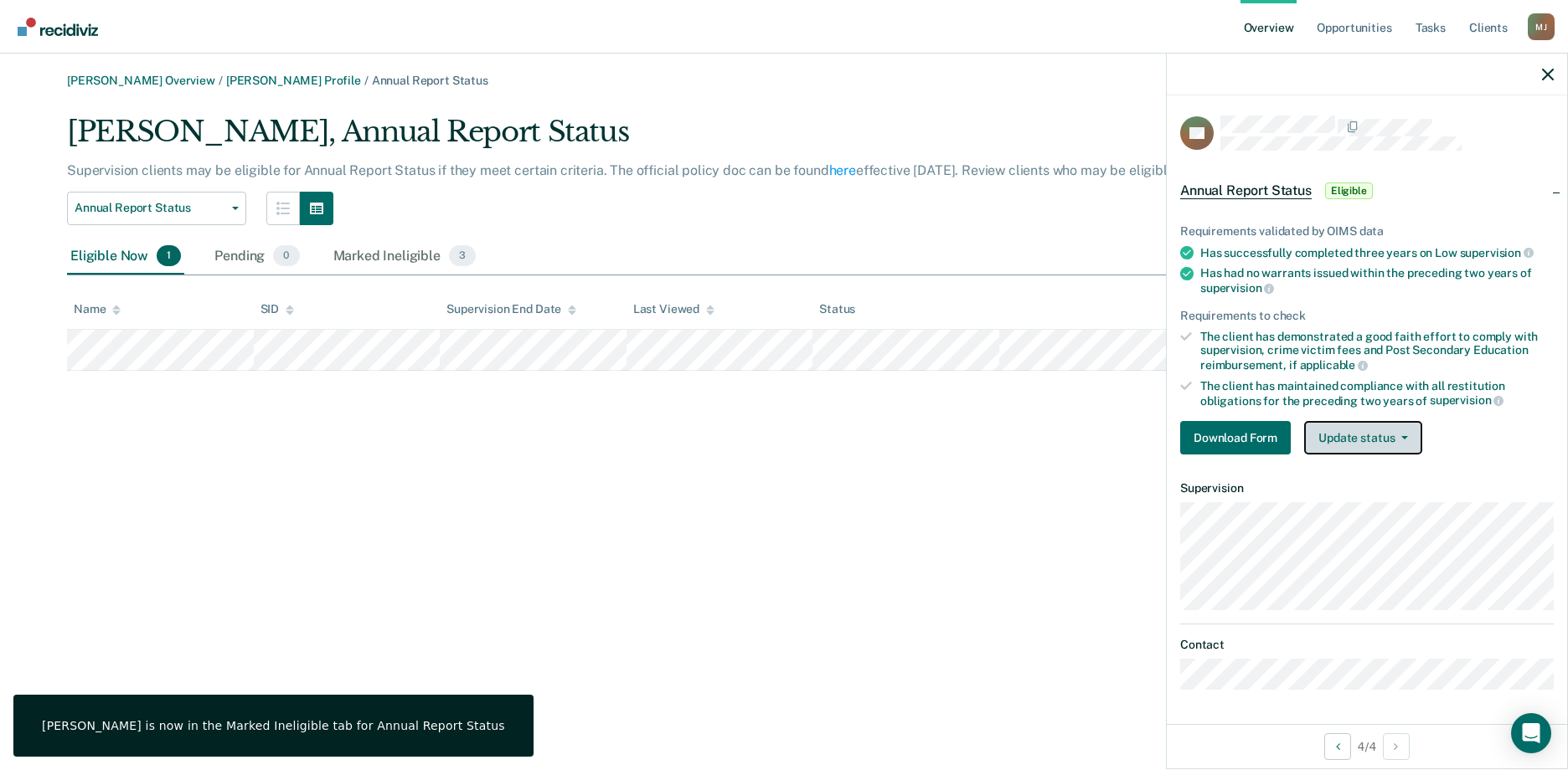
click at [1348, 437] on button "Update status" at bounding box center [1363, 437] width 118 height 34
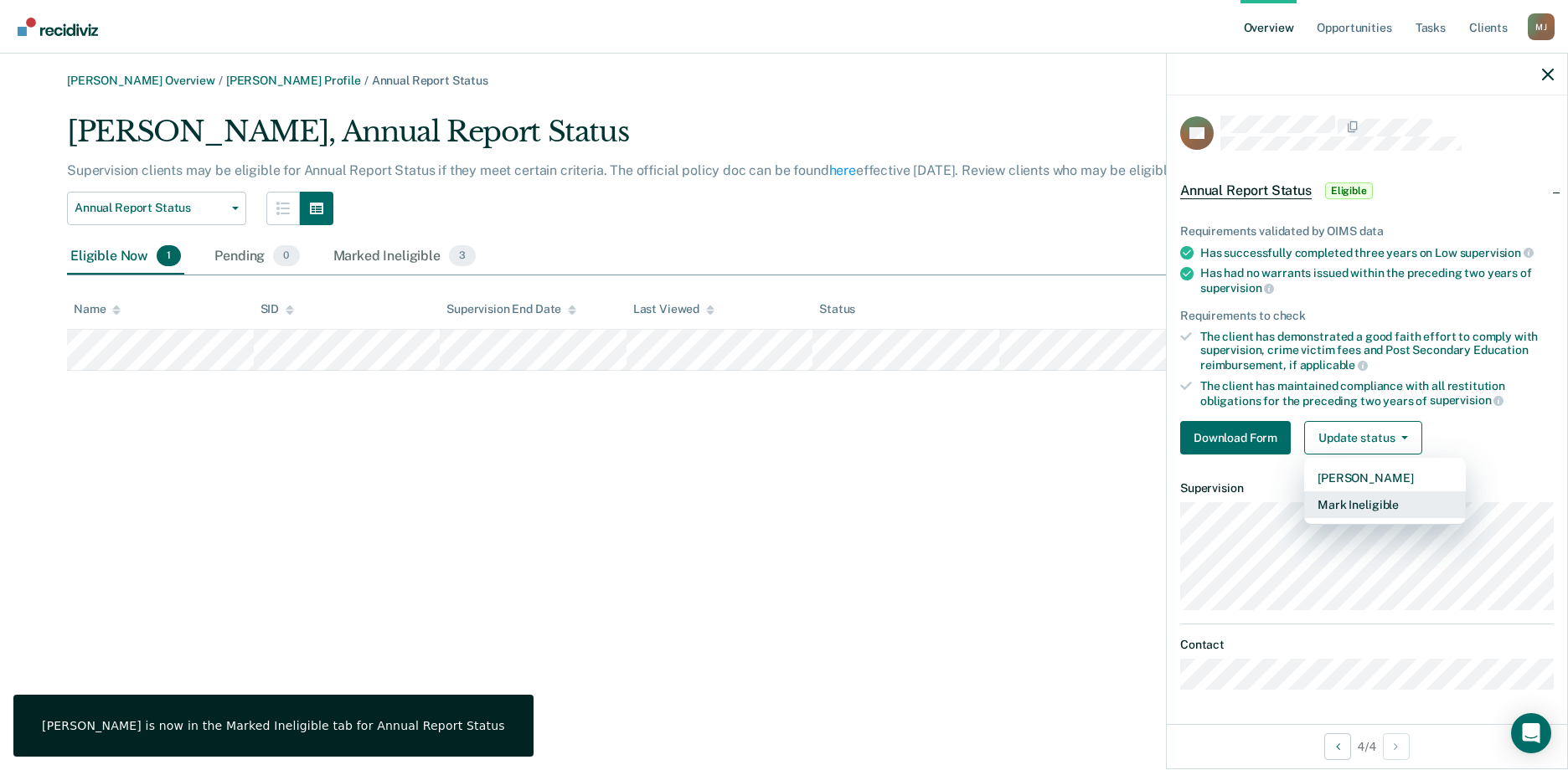
click at [1336, 509] on button "Mark Ineligible" at bounding box center [1385, 505] width 162 height 27
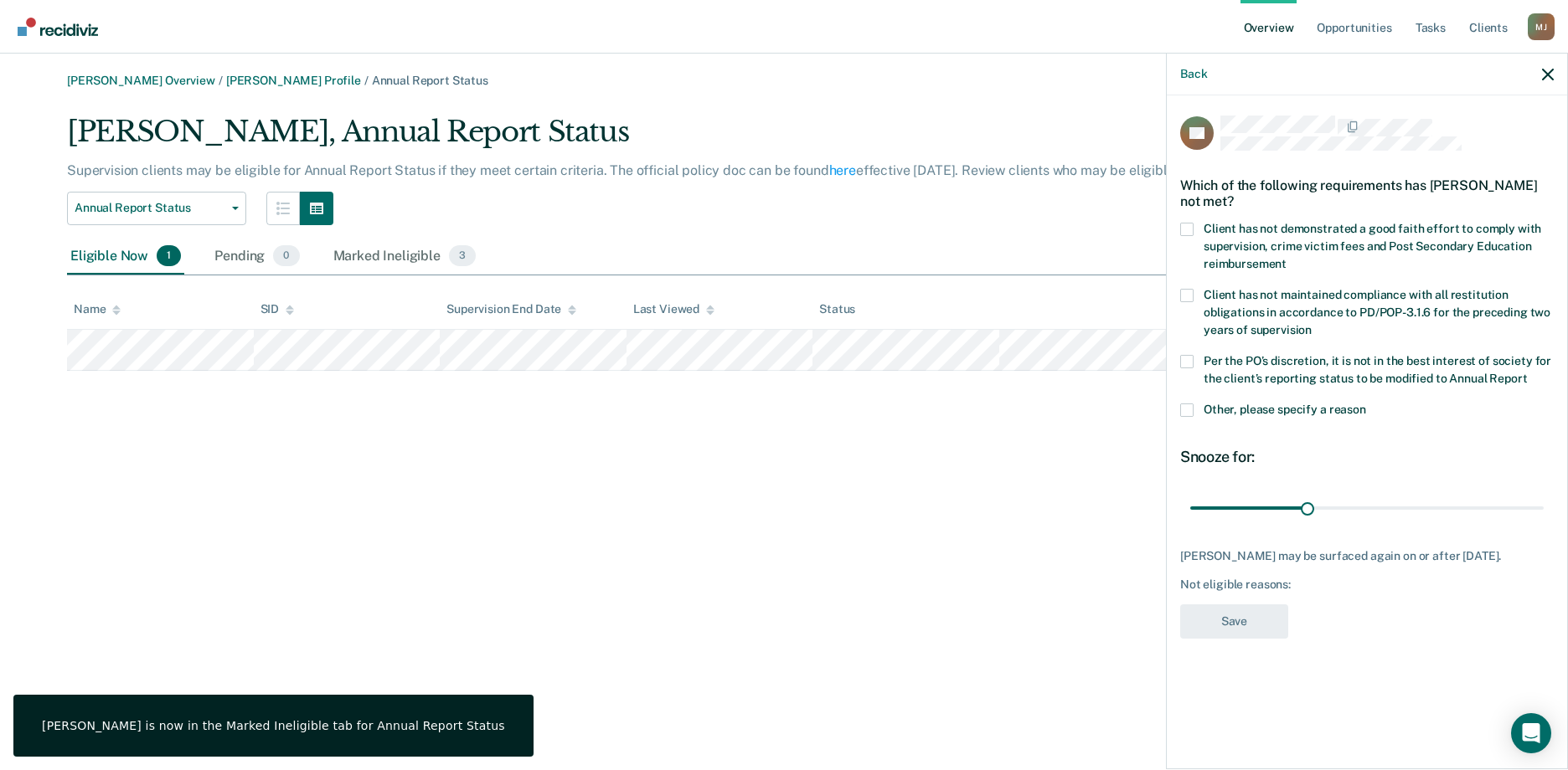
click at [1184, 363] on span at bounding box center [1187, 361] width 14 height 14
click at [1527, 373] on input "Per the PO’s discretion, it is not in the best interest of society for the clie…" at bounding box center [1527, 373] width 0 height 0
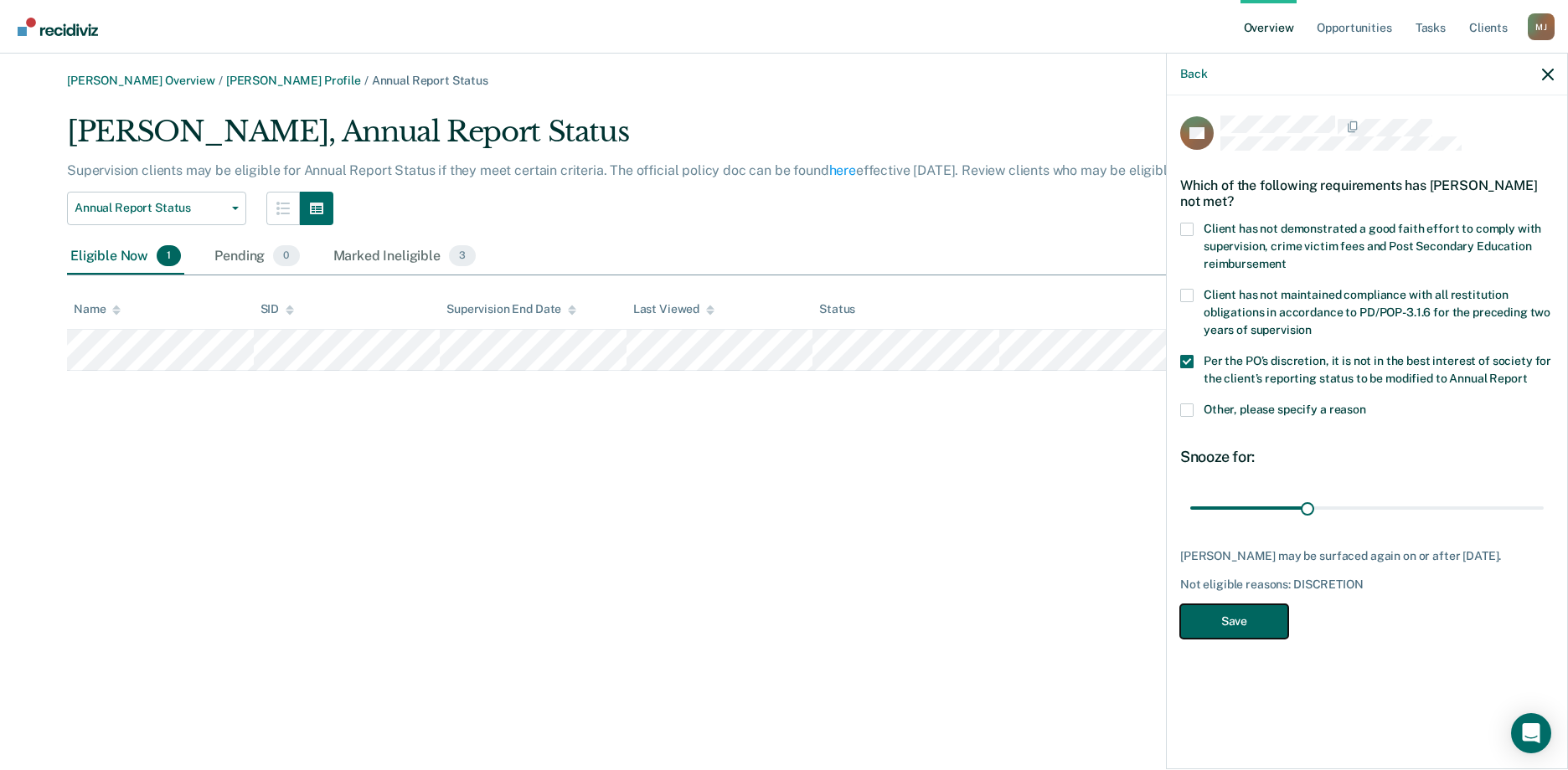
click at [1234, 626] on button "Save" at bounding box center [1234, 621] width 108 height 34
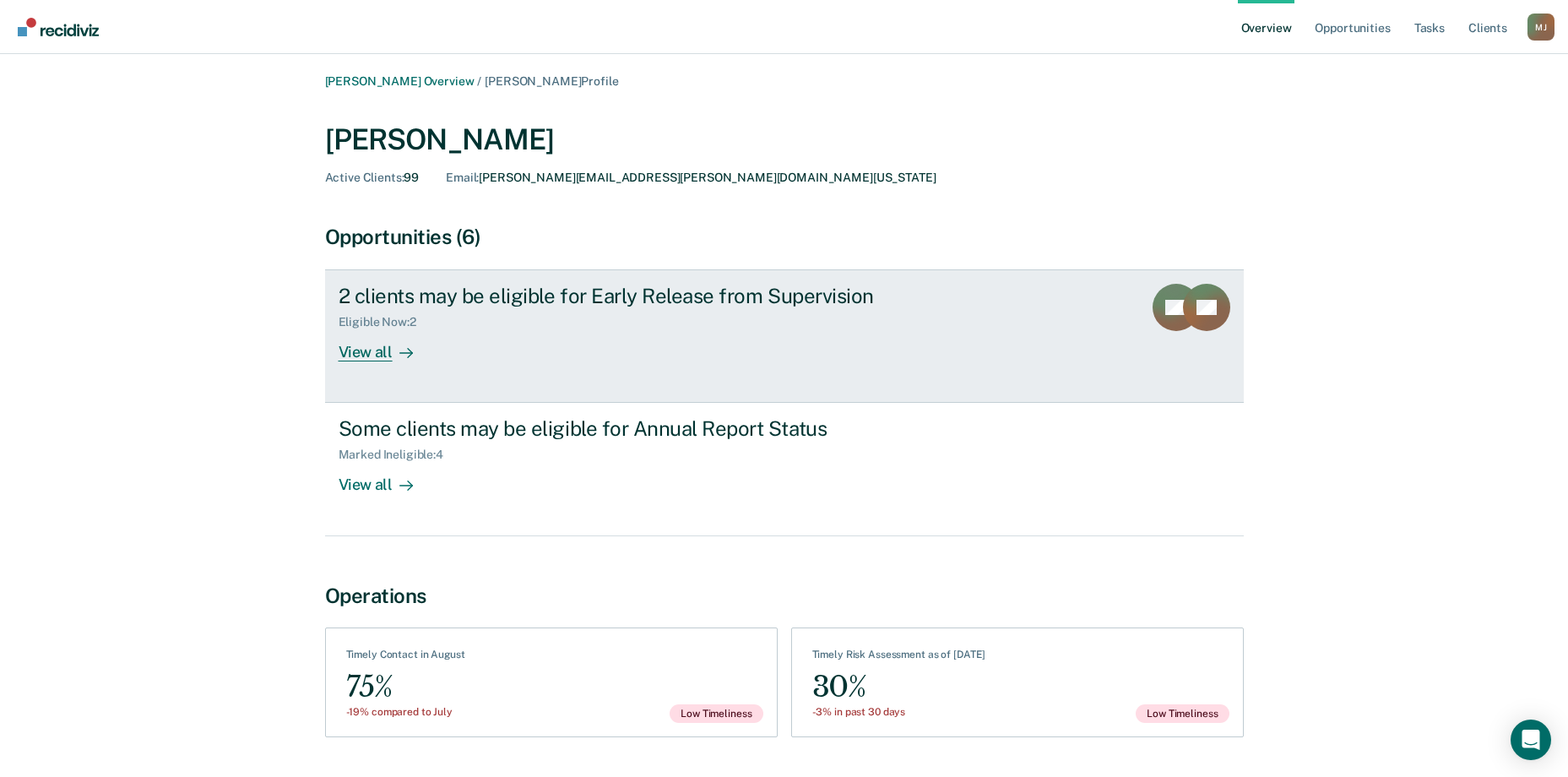
click at [1185, 310] on icon at bounding box center [1196, 334] width 86 height 89
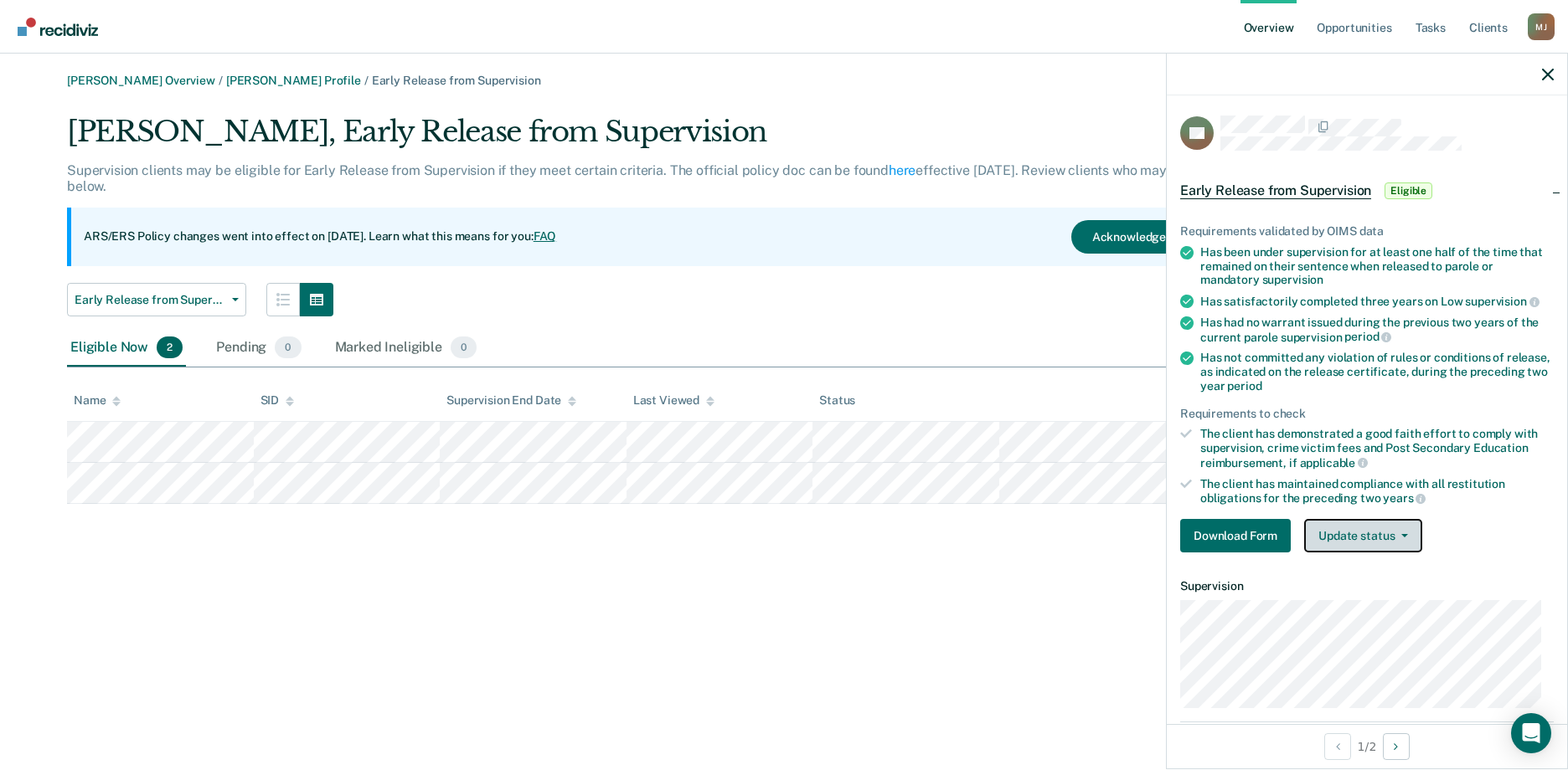
click at [1348, 529] on button "Update status" at bounding box center [1363, 535] width 118 height 34
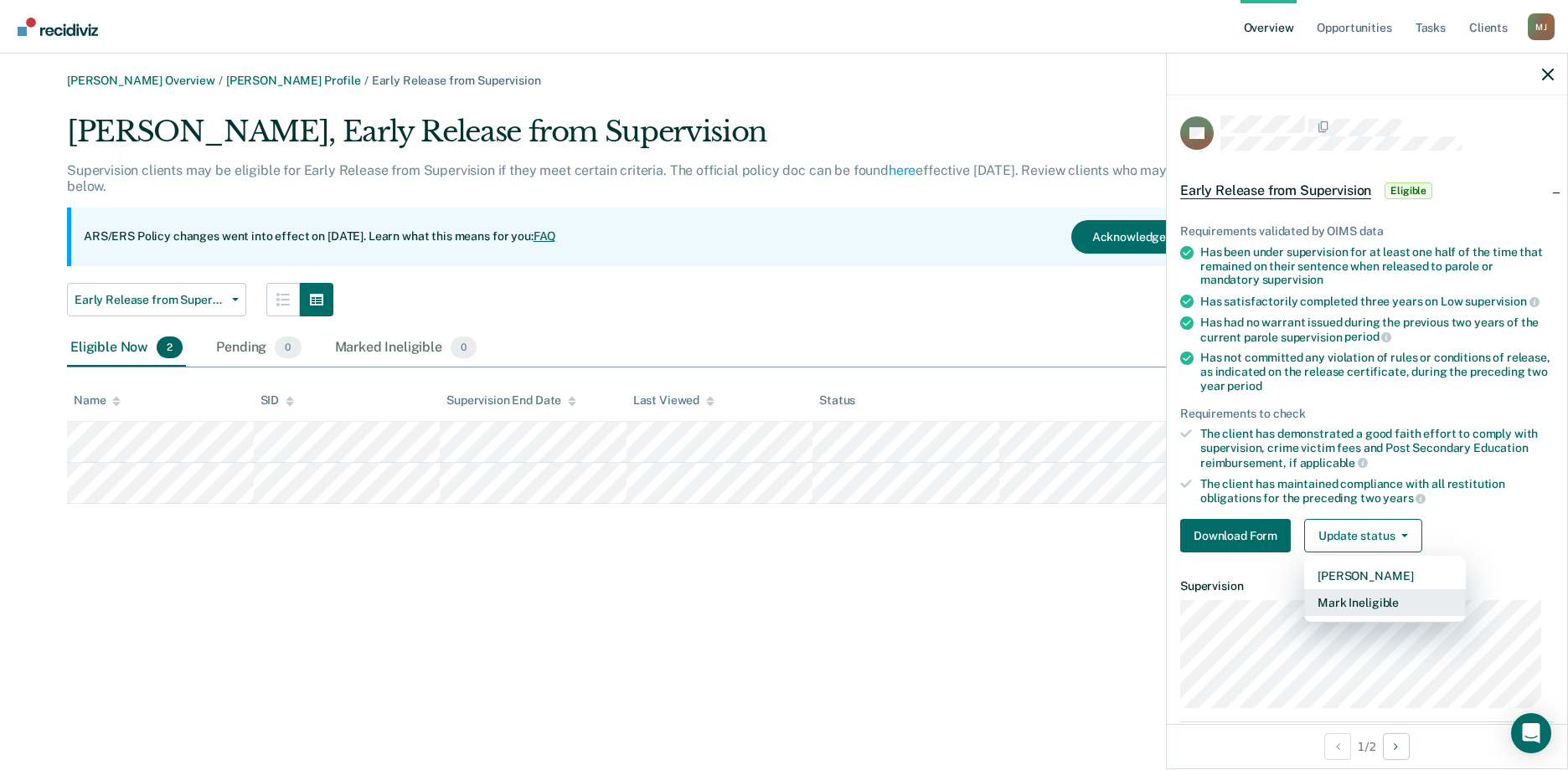
click at [1342, 595] on button "Mark Ineligible" at bounding box center [1385, 603] width 162 height 27
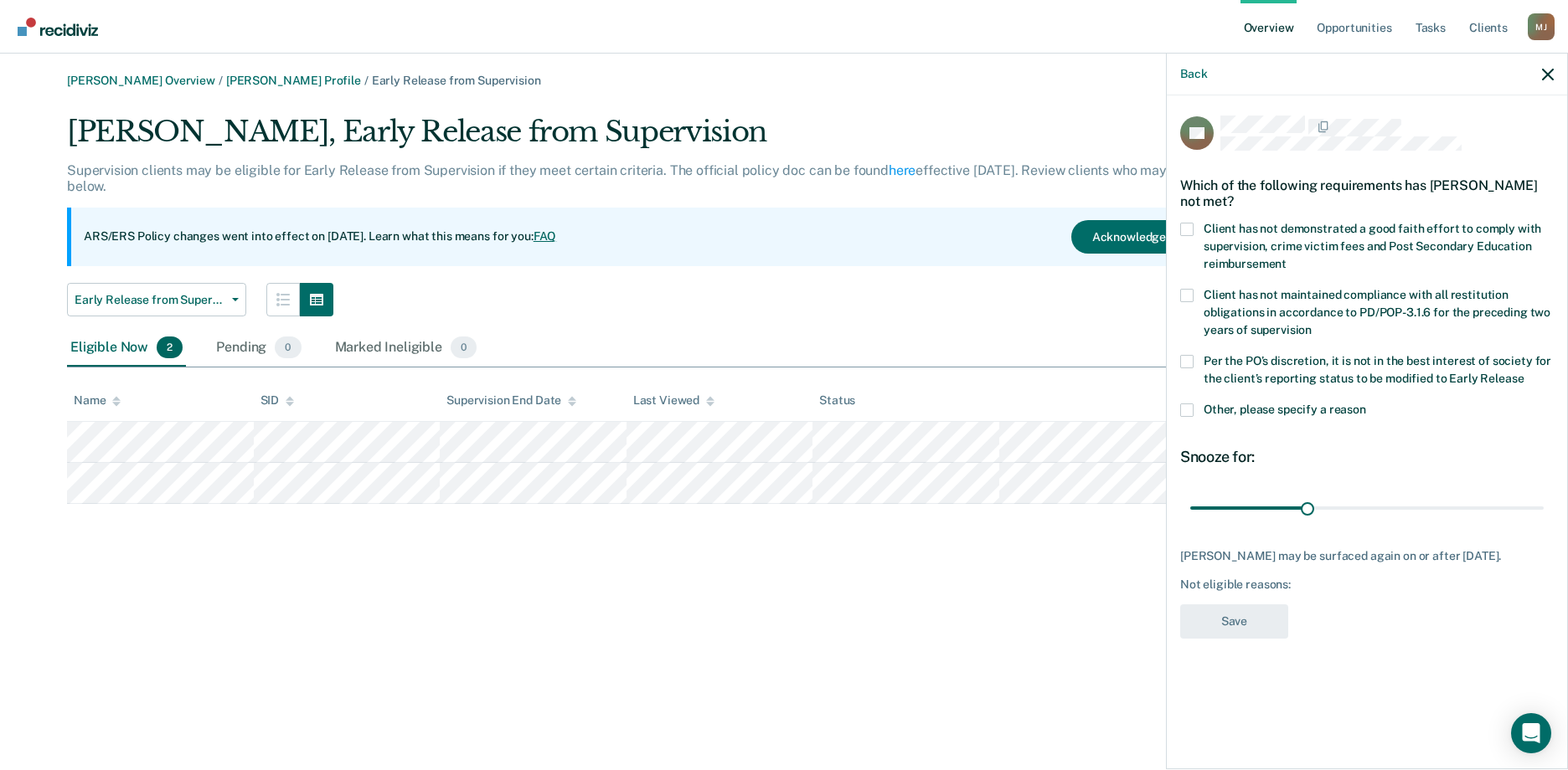
click at [1183, 360] on span at bounding box center [1187, 361] width 14 height 14
click at [1524, 373] on input "Per the PO’s discretion, it is not in the best interest of society for the clie…" at bounding box center [1524, 373] width 0 height 0
click at [1268, 619] on button "Save" at bounding box center [1234, 621] width 108 height 34
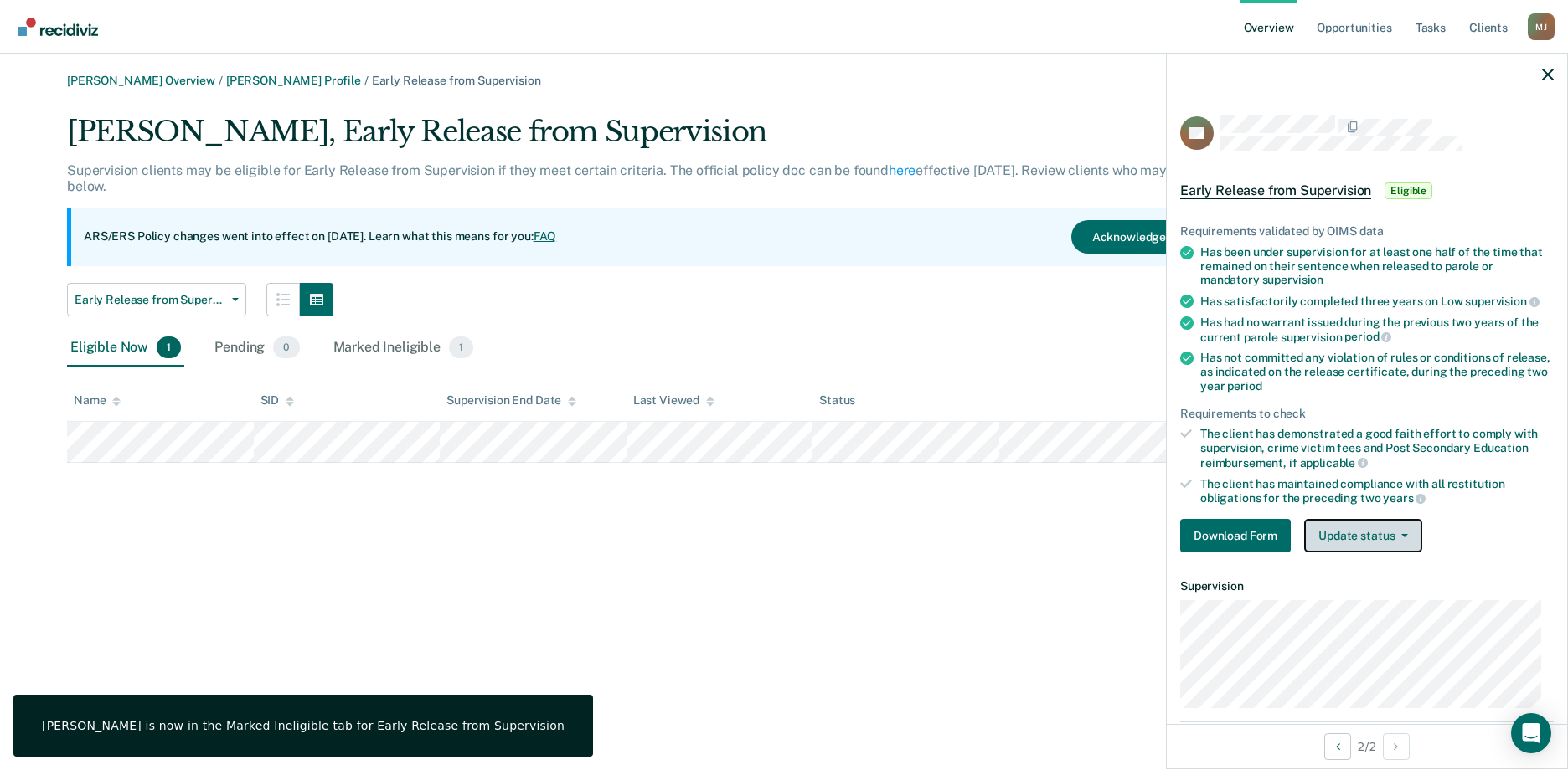
click at [1359, 538] on button "Update status" at bounding box center [1363, 535] width 118 height 34
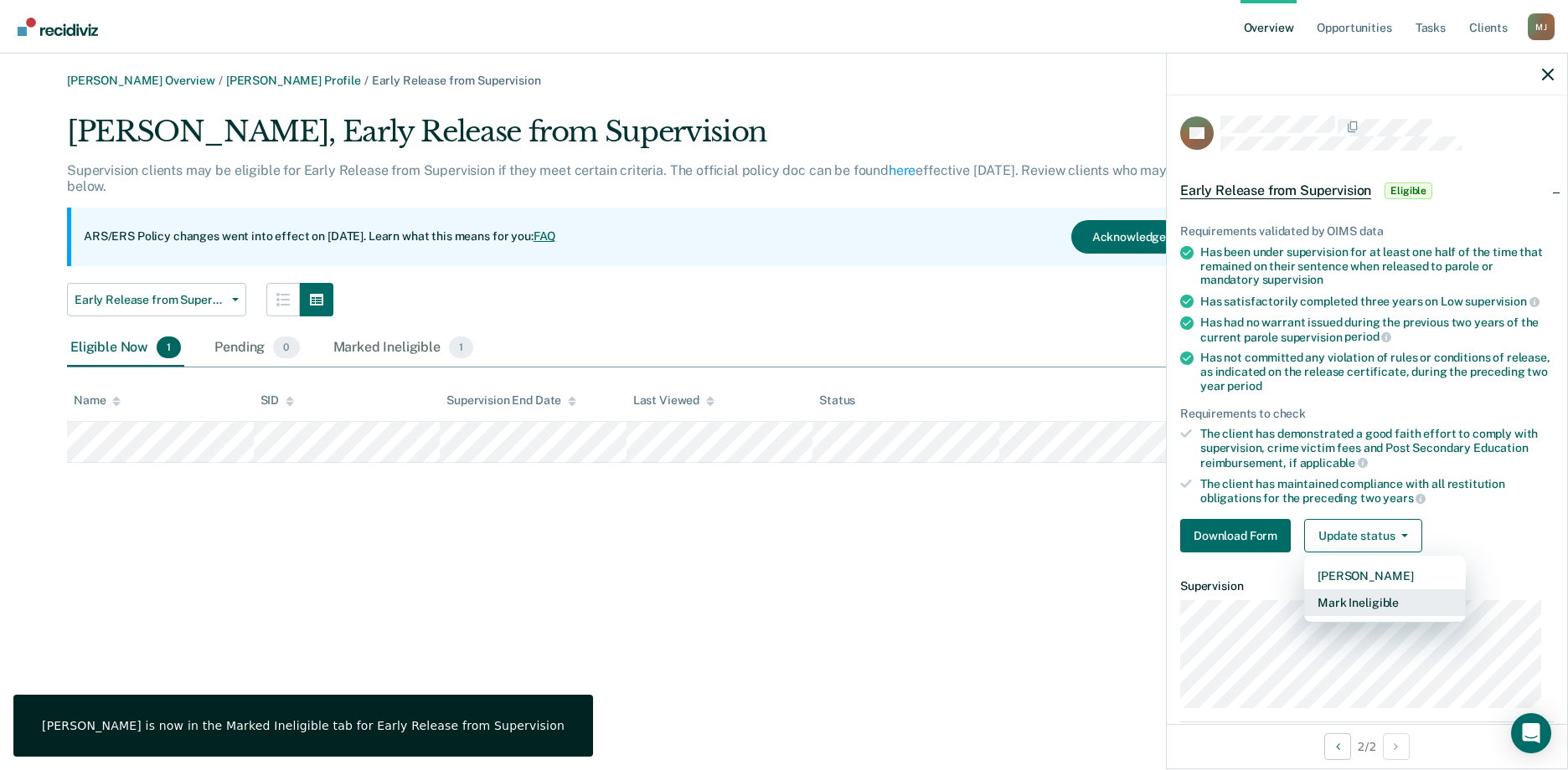
click at [1337, 599] on button "Mark Ineligible" at bounding box center [1385, 603] width 162 height 27
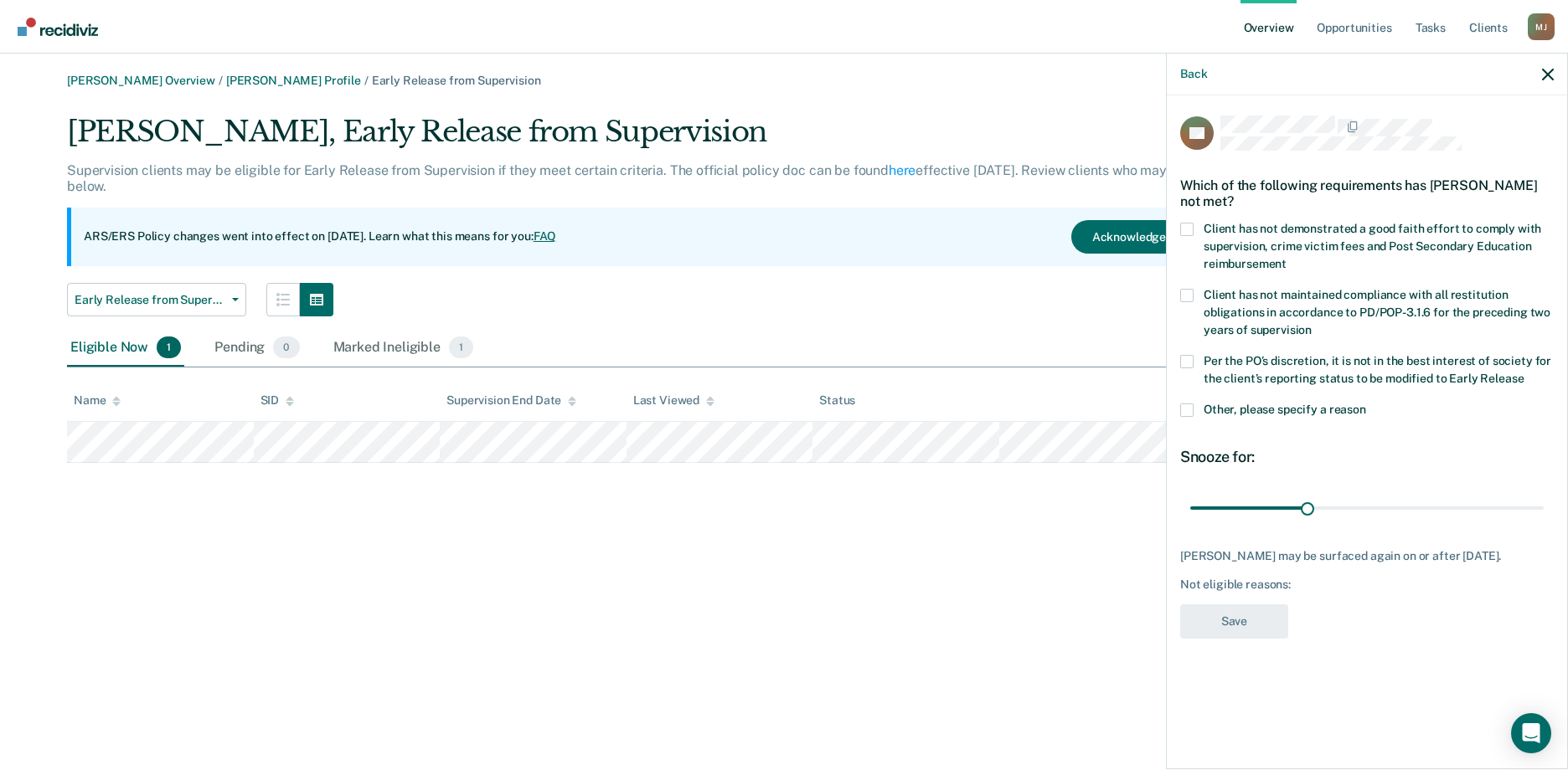
drag, startPoint x: 1183, startPoint y: 356, endPoint x: 1206, endPoint y: 399, distance: 48.8
click at [1185, 356] on span at bounding box center [1187, 361] width 14 height 14
click at [1524, 373] on input "Per the PO’s discretion, it is not in the best interest of society for the clie…" at bounding box center [1524, 373] width 0 height 0
click at [1242, 628] on button "Save" at bounding box center [1234, 621] width 108 height 34
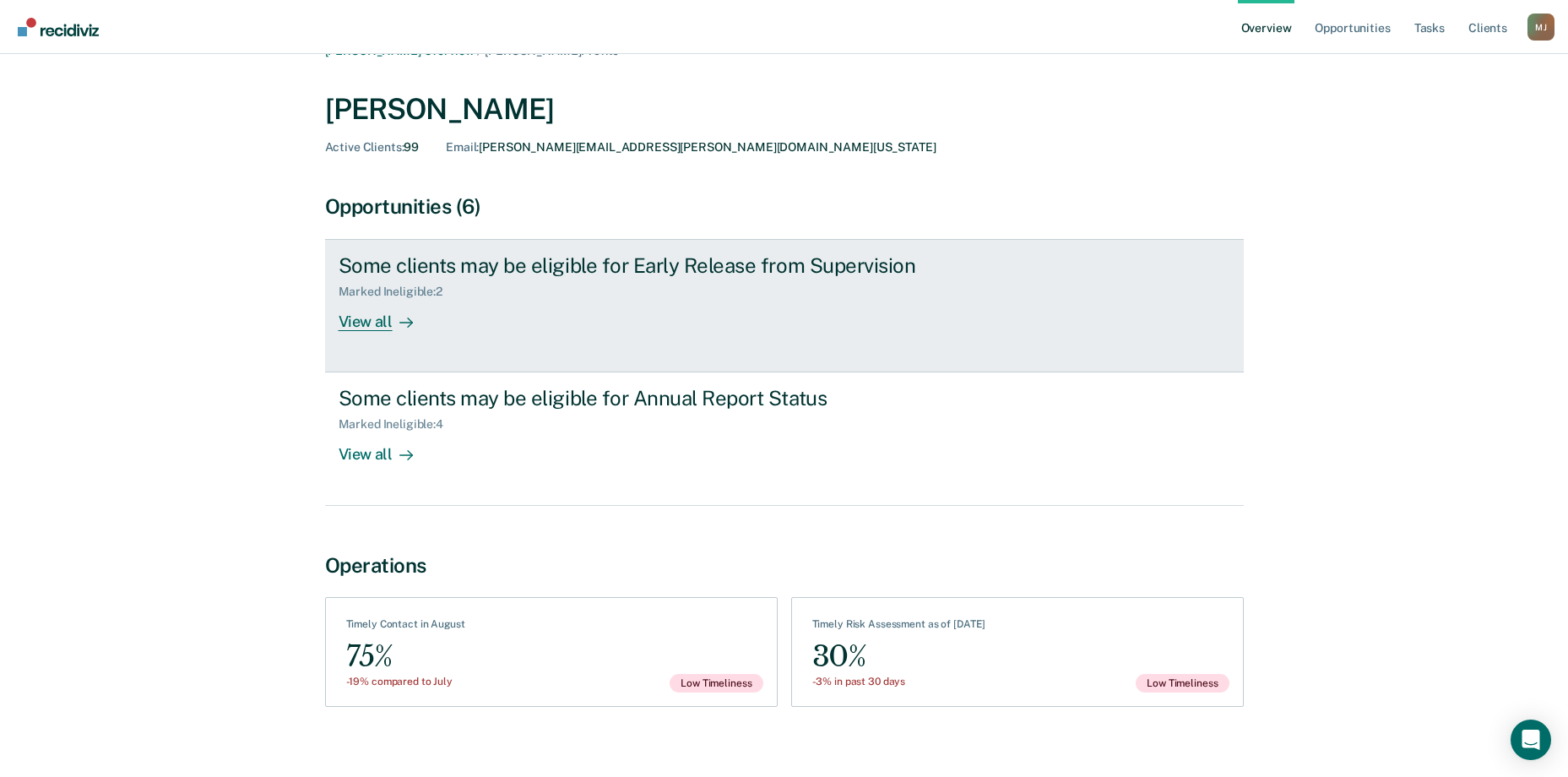
scroll to position [49, 0]
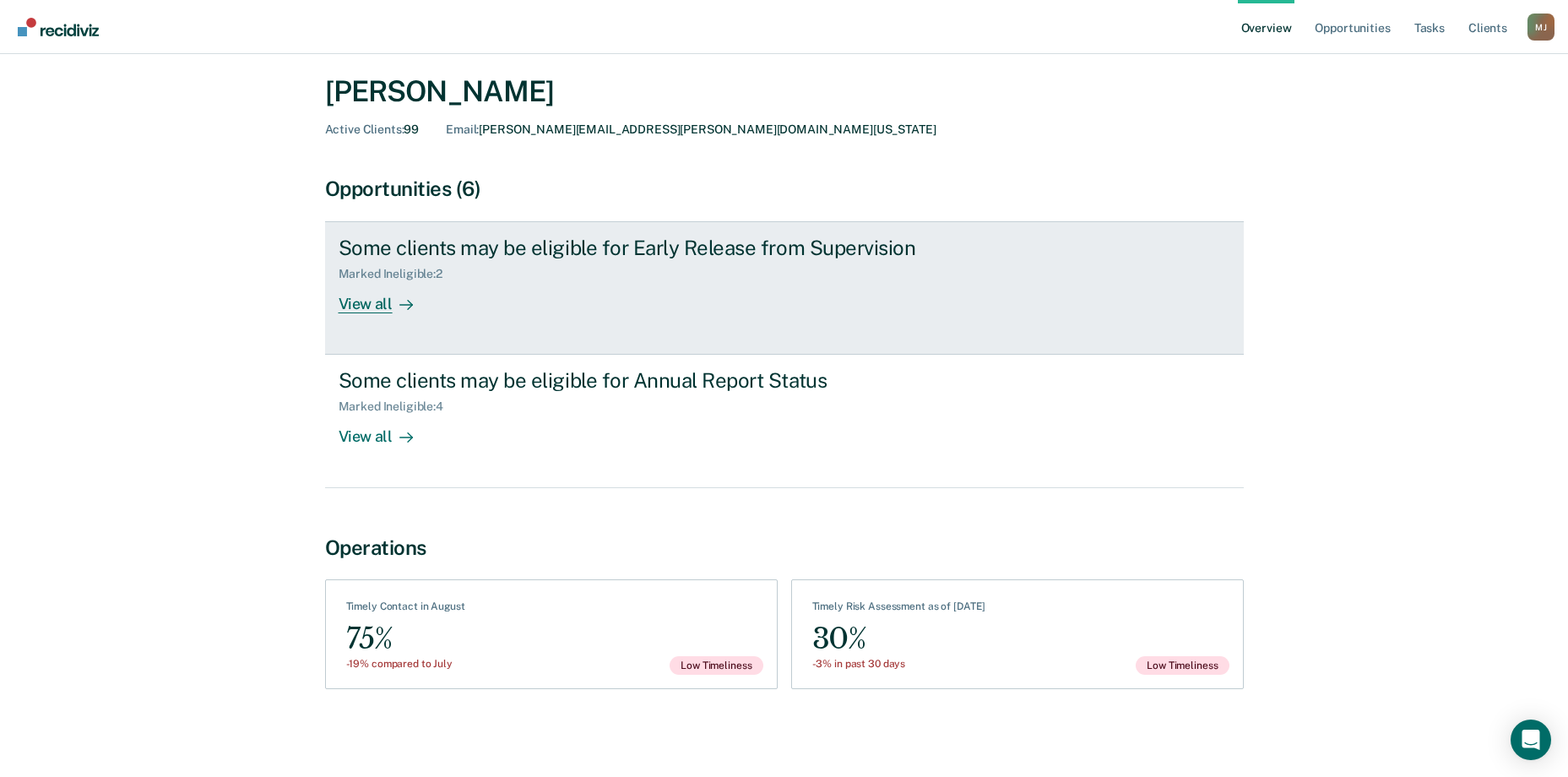
click at [372, 306] on div "View all" at bounding box center [385, 297] width 94 height 33
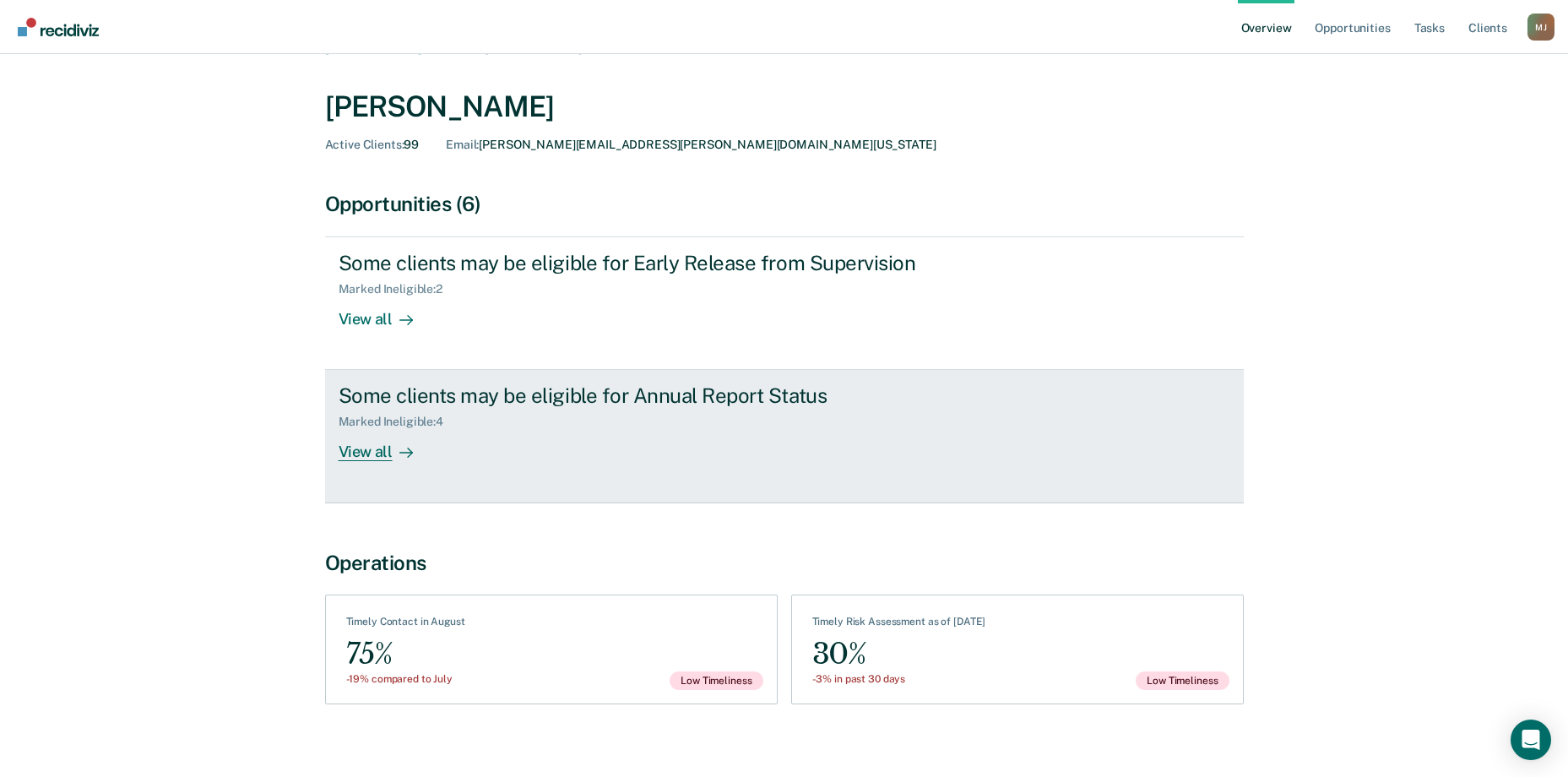
scroll to position [49, 0]
